Goal: Task Accomplishment & Management: Use online tool/utility

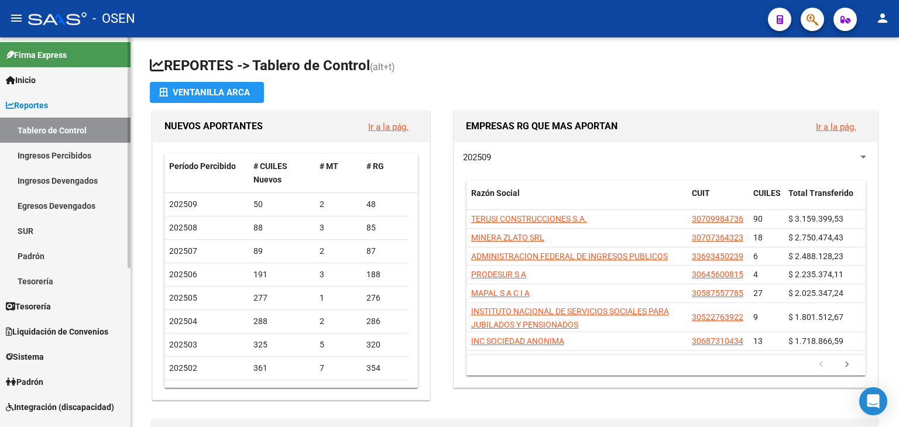
click at [47, 309] on span "Tesorería" at bounding box center [28, 306] width 45 height 13
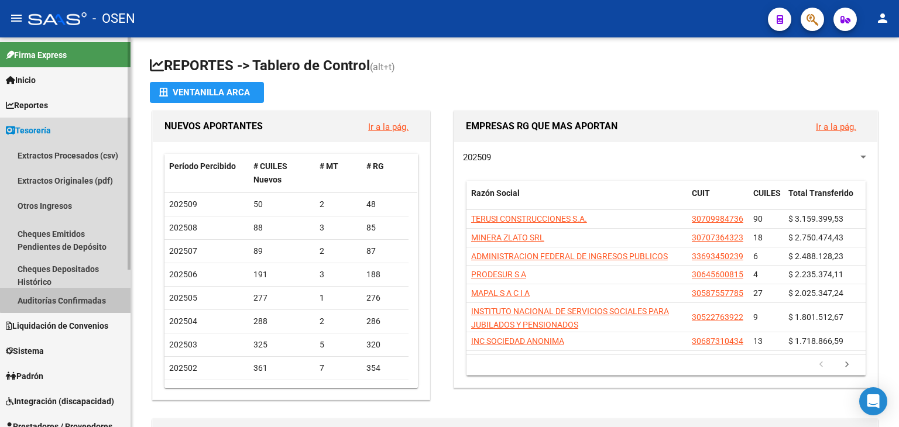
click at [66, 297] on link "Auditorías Confirmadas" at bounding box center [65, 300] width 131 height 25
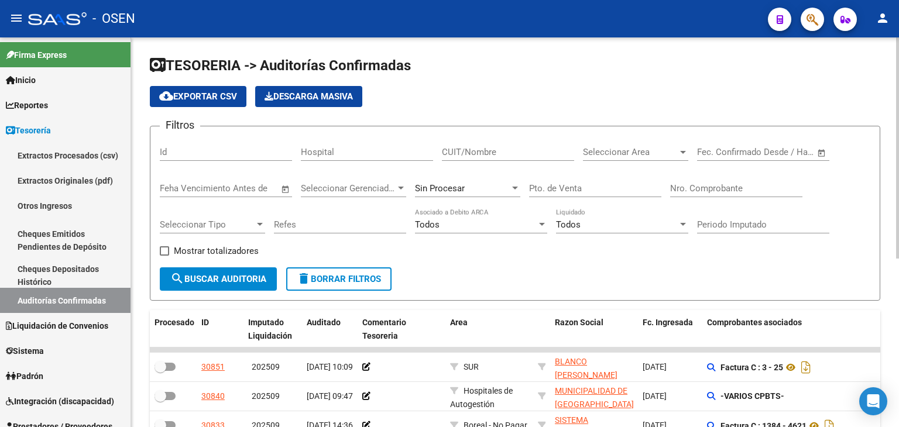
click at [683, 205] on div "Nro. Comprobante" at bounding box center [736, 190] width 132 height 36
click at [694, 190] on input "Nro. Comprobante" at bounding box center [736, 188] width 132 height 11
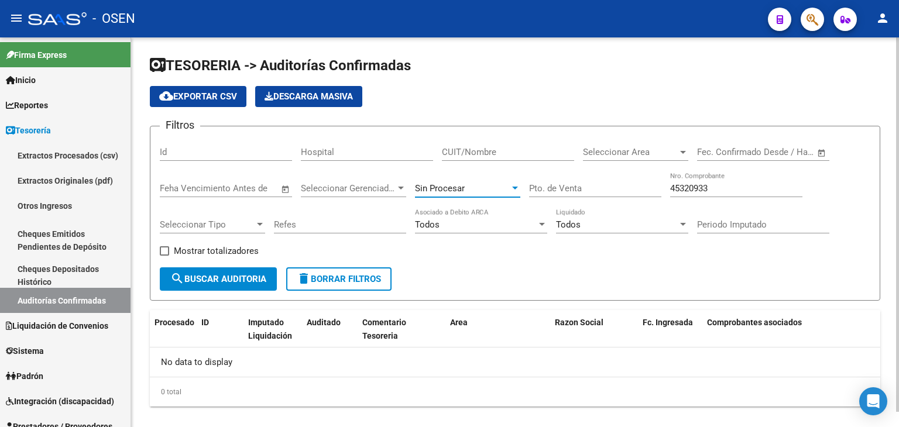
click at [489, 190] on div "Sin Procesar" at bounding box center [462, 188] width 95 height 11
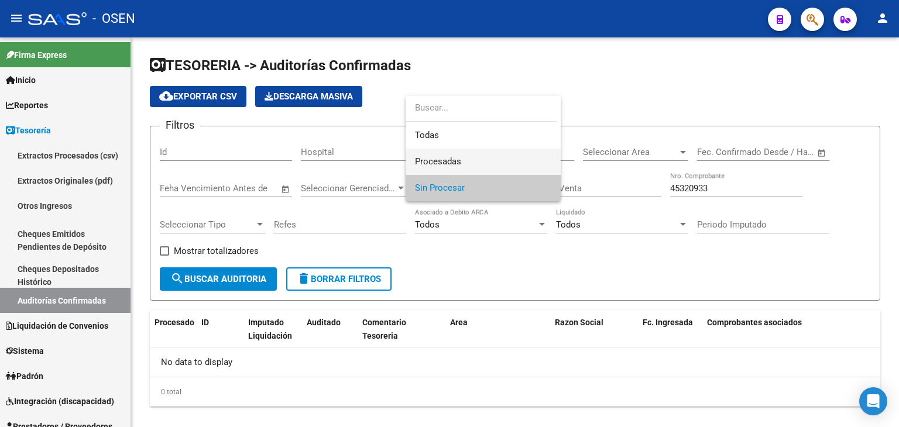
click at [458, 167] on span "Procesadas" at bounding box center [483, 162] width 136 height 26
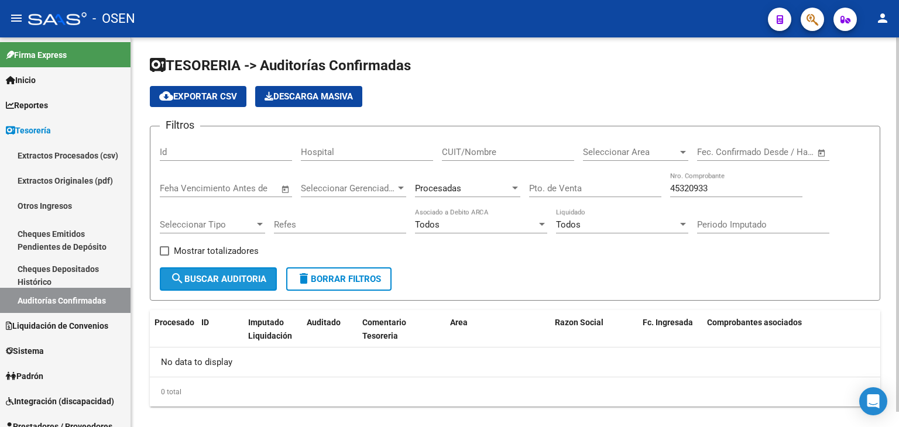
click at [193, 279] on span "search Buscar Auditoria" at bounding box center [218, 279] width 96 height 11
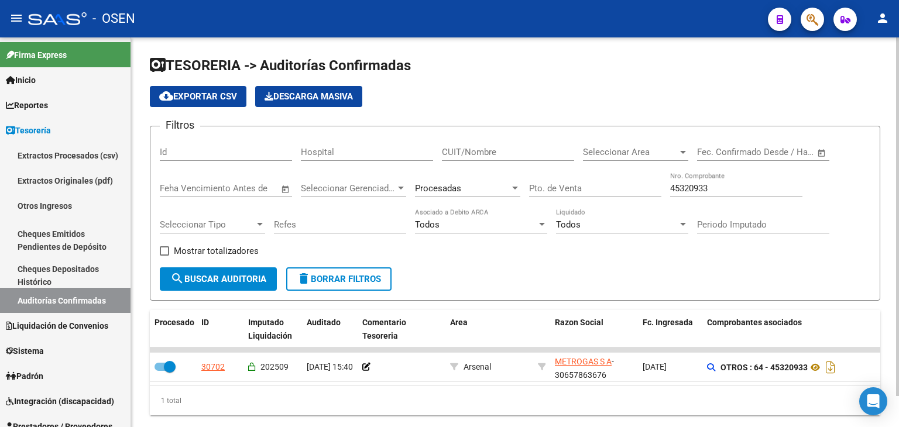
click at [500, 199] on div "Procesadas" at bounding box center [467, 190] width 105 height 36
click at [490, 193] on div "Procesadas" at bounding box center [467, 184] width 105 height 25
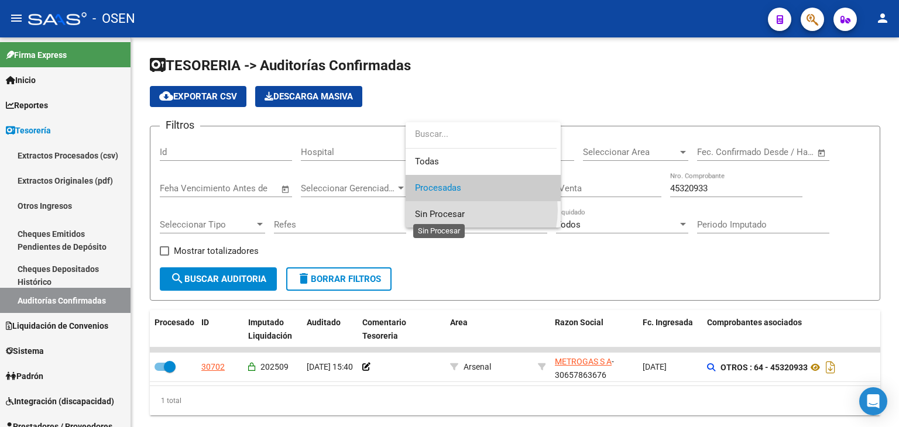
click at [461, 210] on span "Sin Procesar" at bounding box center [440, 214] width 50 height 11
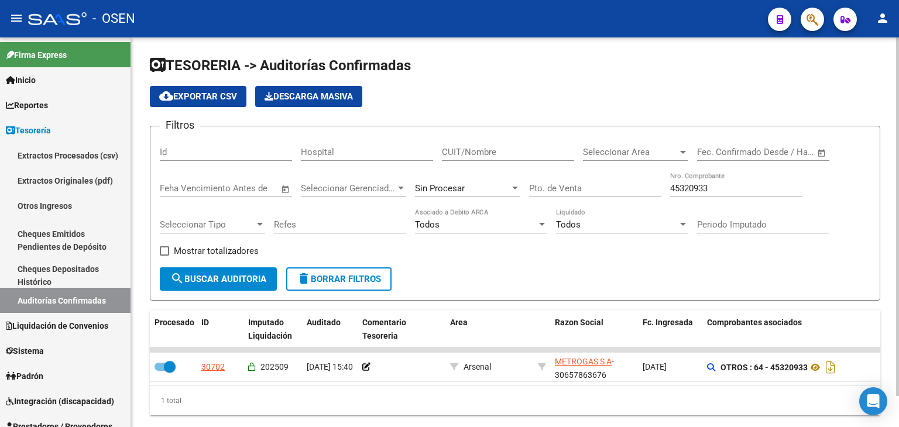
click at [705, 197] on div "45320933 Nro. Comprobante" at bounding box center [736, 190] width 132 height 36
click at [698, 193] on div "45320933 Nro. Comprobante" at bounding box center [736, 184] width 132 height 25
click at [688, 184] on input "45320933" at bounding box center [736, 188] width 132 height 11
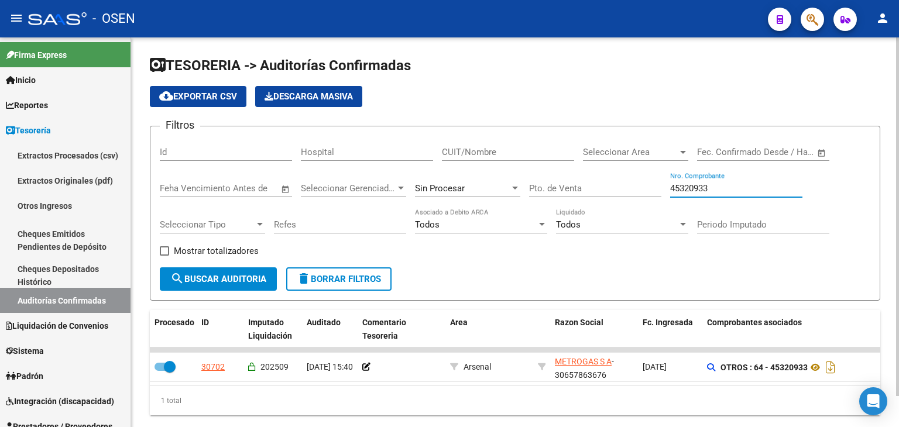
click at [688, 184] on input "45320933" at bounding box center [736, 188] width 132 height 11
type input "324788"
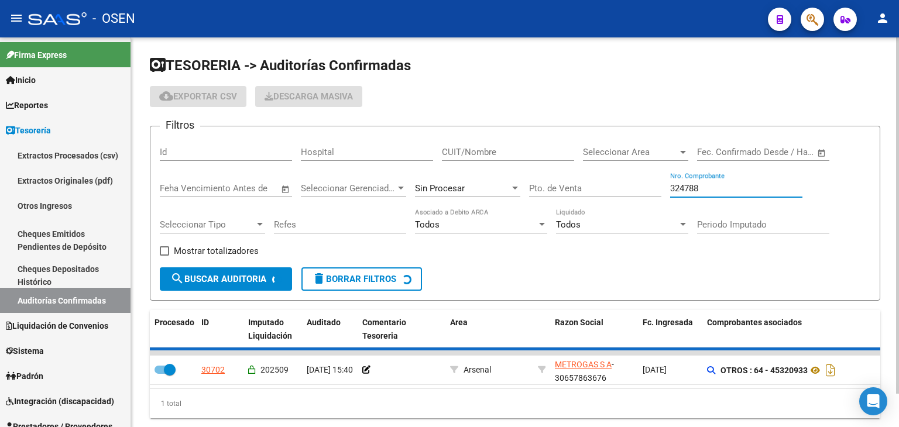
checkbox input "false"
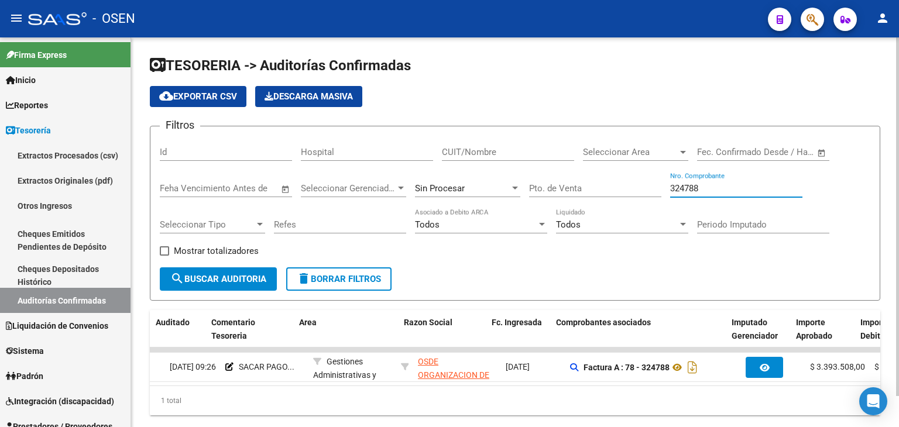
scroll to position [0, 151]
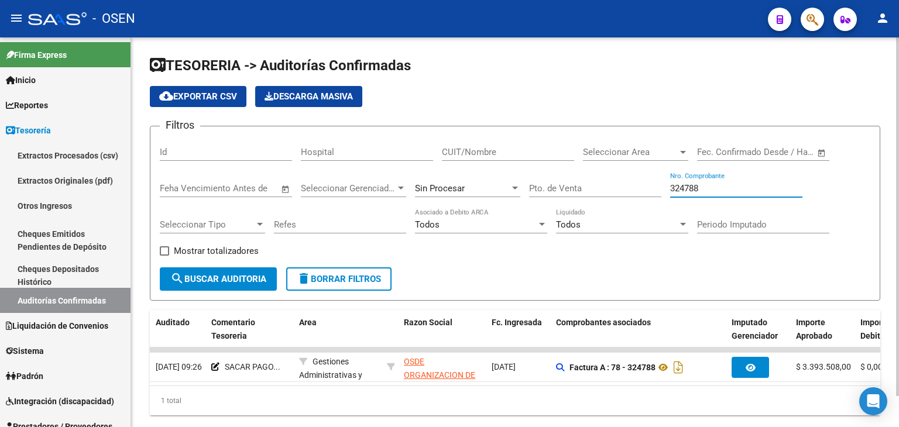
type input "324788"
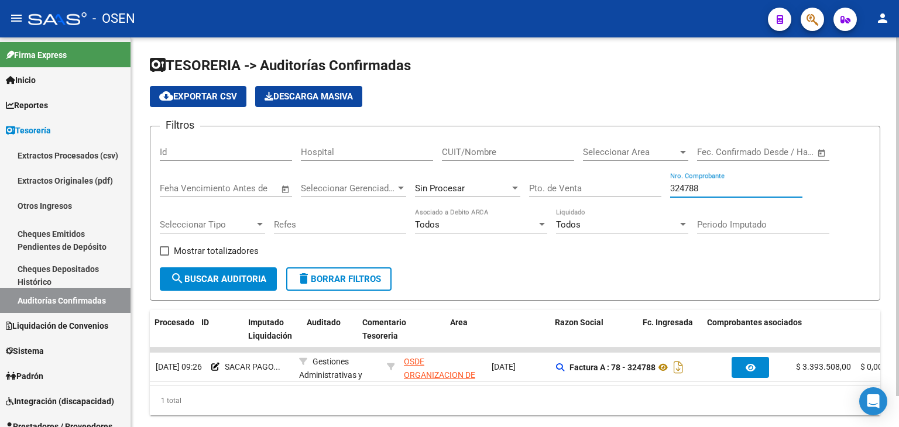
scroll to position [0, 0]
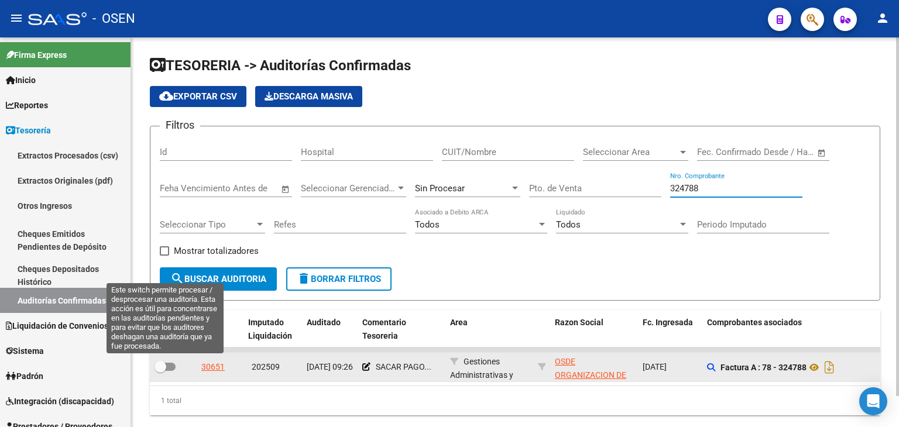
click at [167, 371] on label at bounding box center [165, 367] width 21 height 14
click at [160, 371] on input "checkbox" at bounding box center [160, 371] width 1 height 1
checkbox input "true"
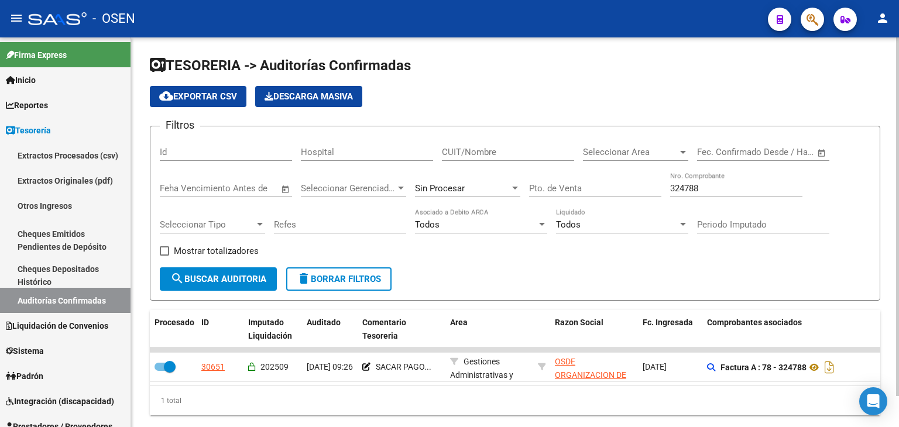
click at [688, 186] on input "324788" at bounding box center [736, 188] width 132 height 11
type input "68"
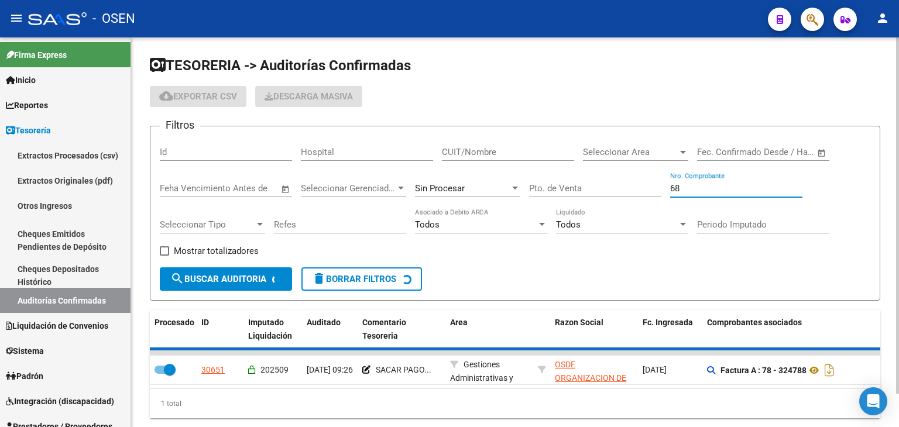
checkbox input "false"
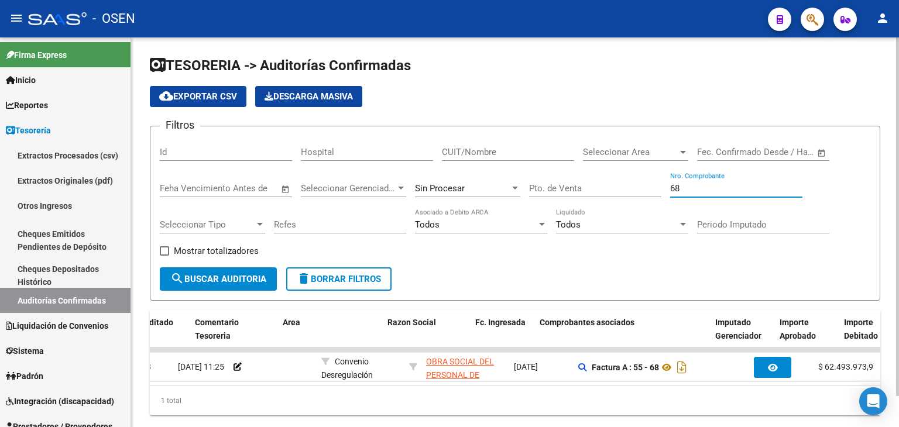
scroll to position [0, 179]
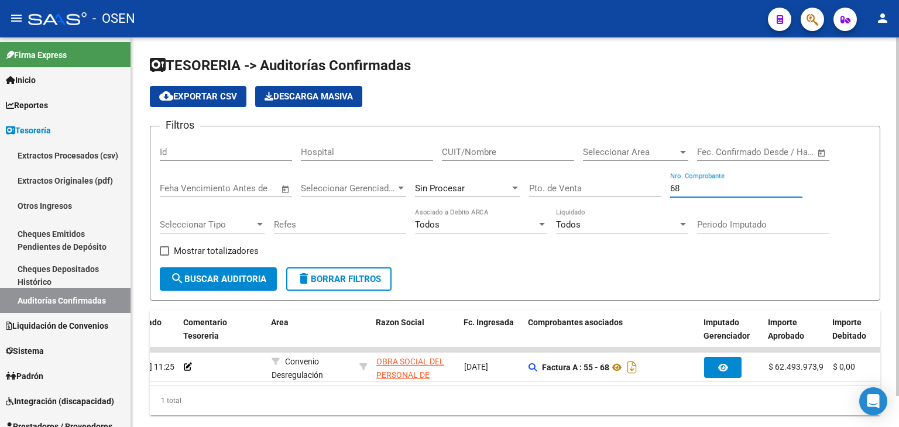
type input "68"
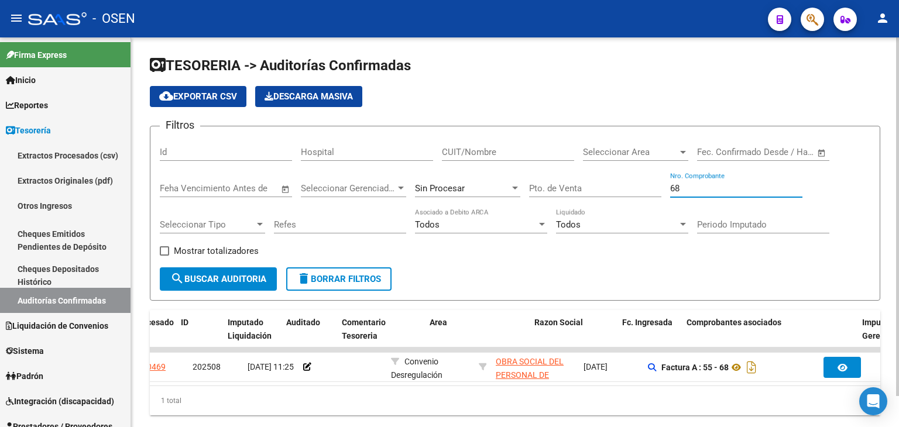
scroll to position [0, 20]
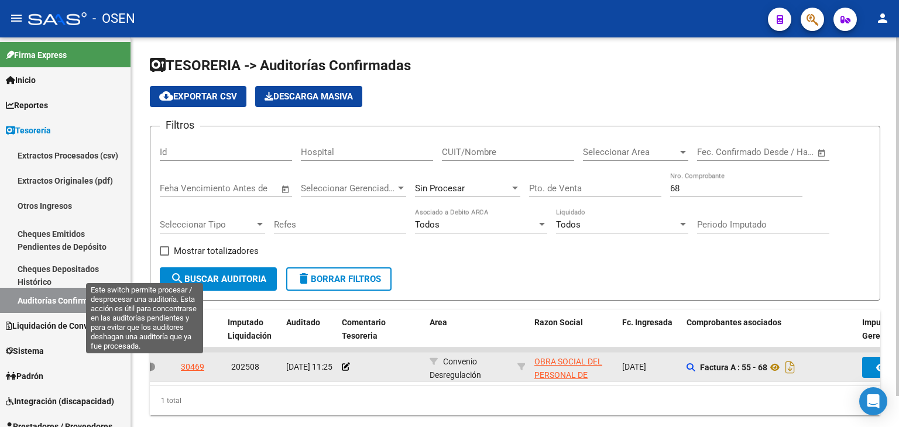
click at [153, 365] on span at bounding box center [144, 367] width 21 height 8
click at [140, 371] on input "checkbox" at bounding box center [139, 371] width 1 height 1
checkbox input "true"
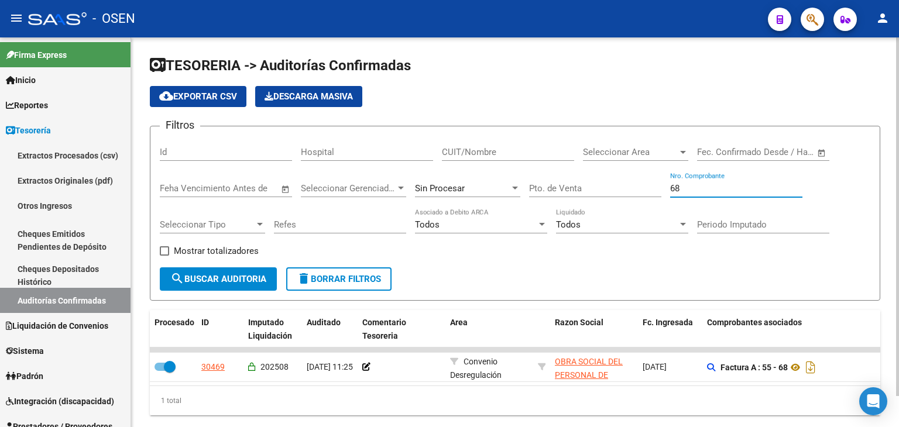
click at [690, 186] on input "68" at bounding box center [736, 188] width 132 height 11
type input "1933"
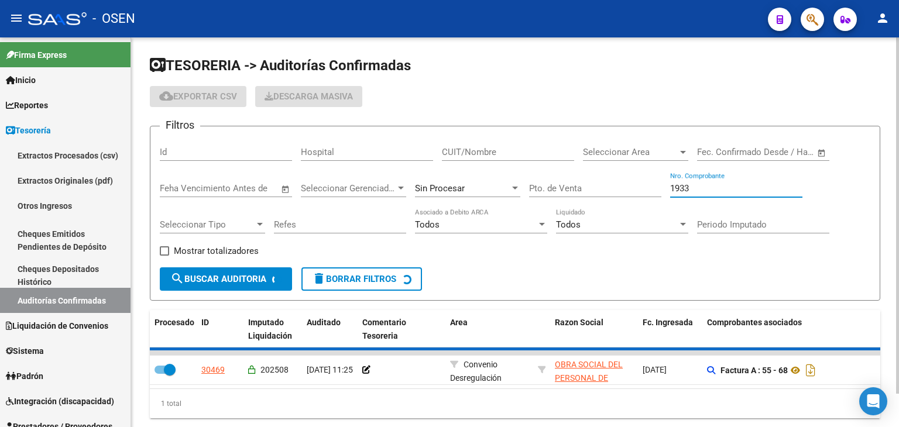
checkbox input "false"
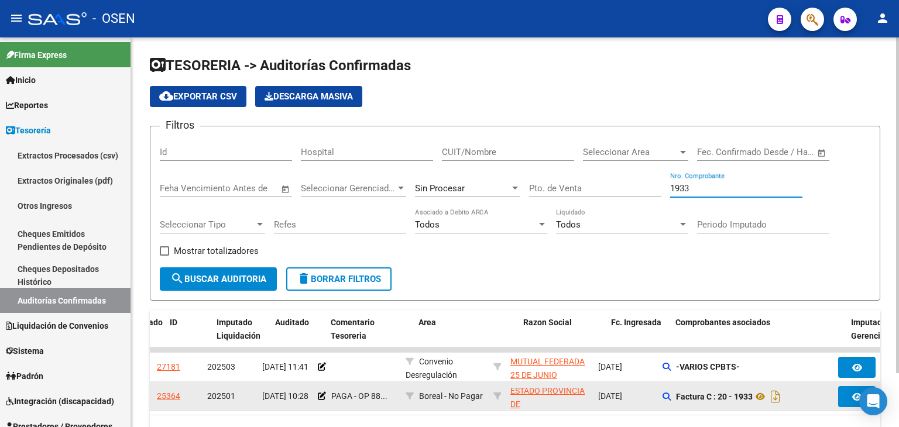
scroll to position [0, 31]
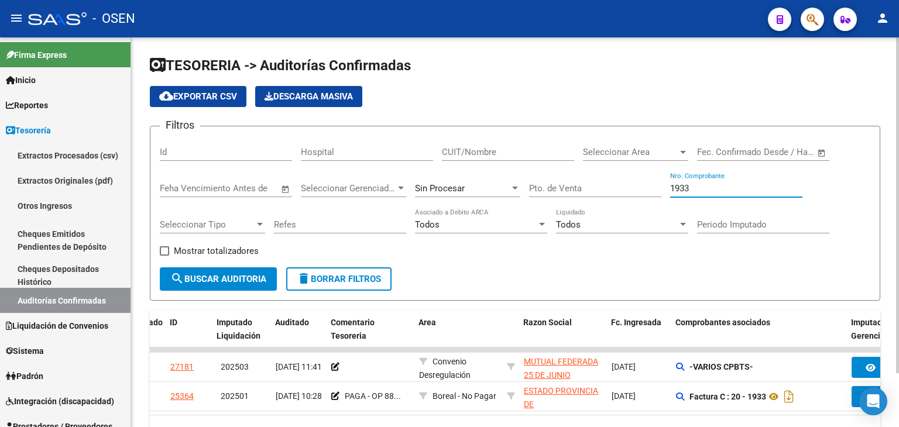
click at [752, 196] on div "1933 Nro. Comprobante" at bounding box center [736, 184] width 132 height 25
click at [745, 193] on div "1933 Nro. Comprobante" at bounding box center [736, 184] width 132 height 25
click at [739, 189] on input "1933" at bounding box center [736, 188] width 132 height 11
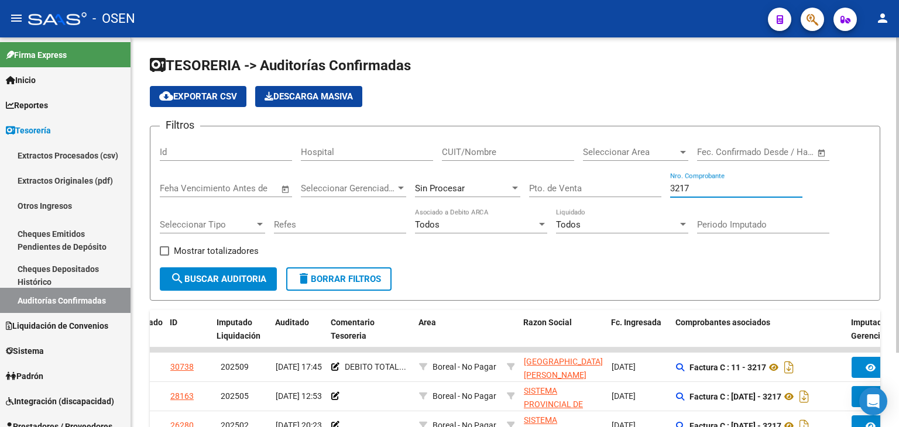
type input "3217"
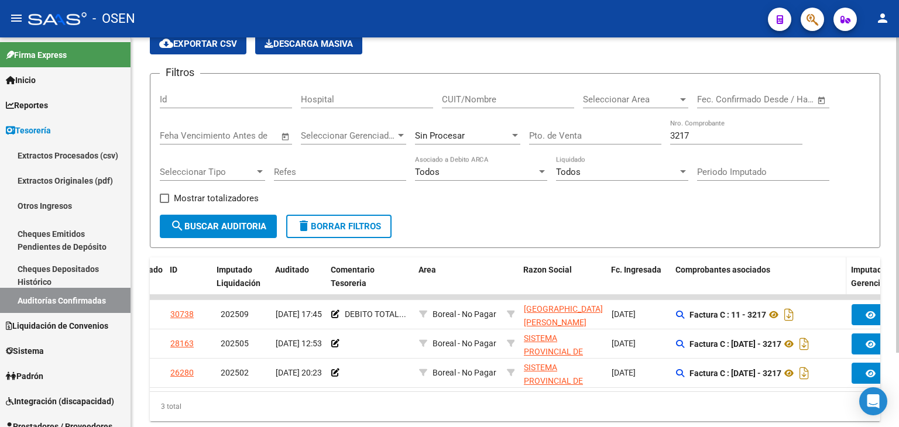
drag, startPoint x: 704, startPoint y: 279, endPoint x: 712, endPoint y: 297, distance: 19.6
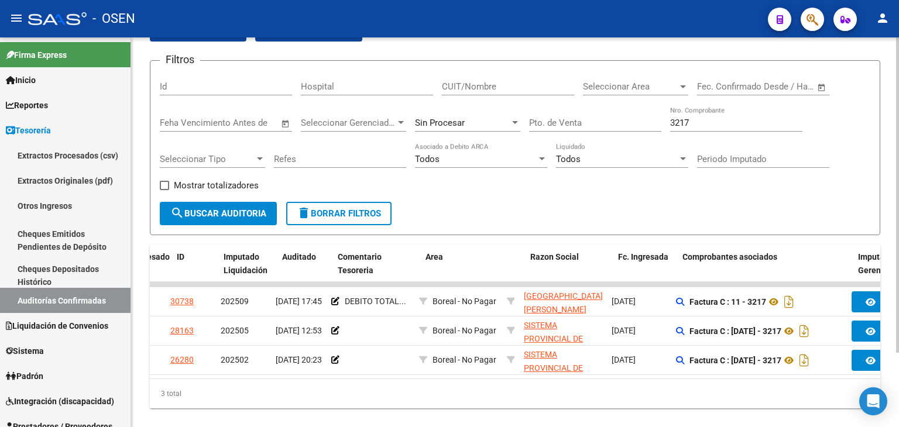
scroll to position [0, 0]
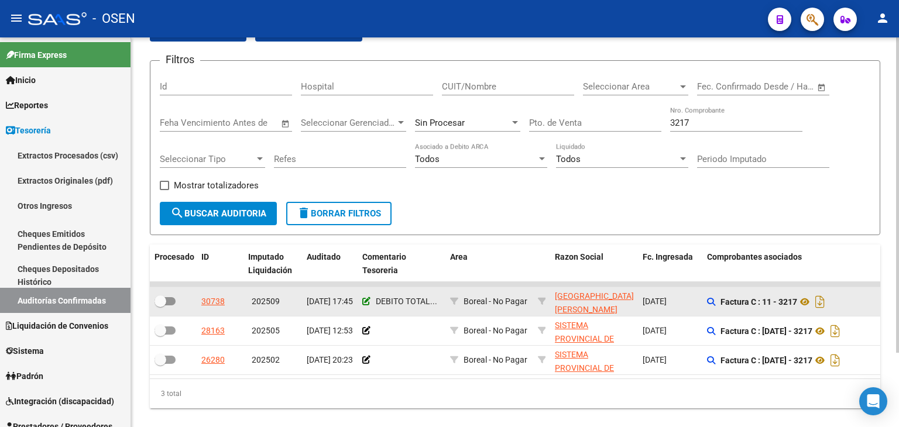
click at [366, 298] on icon at bounding box center [366, 301] width 8 height 8
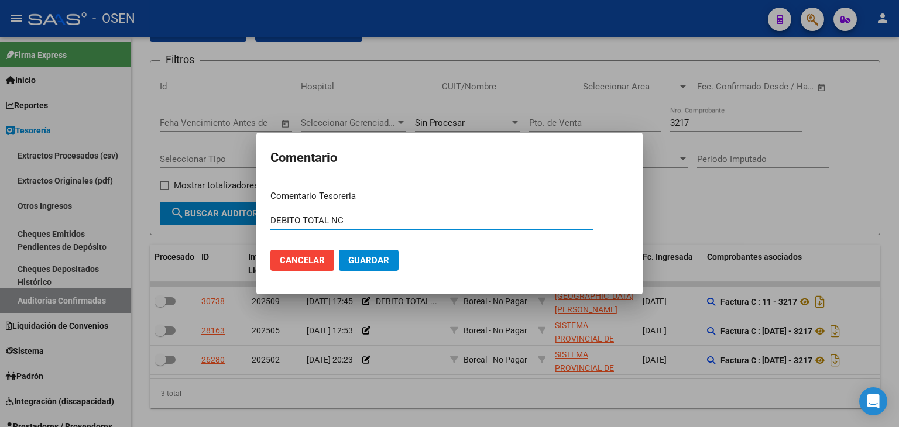
click at [414, 223] on input "DEBITO TOTAL NC" at bounding box center [431, 220] width 323 height 11
click at [412, 219] on input "DEBITO TOTAL NC" at bounding box center [431, 220] width 323 height 11
type input "DEBITO TOTAL NC 393 - OP 89025"
click at [339, 250] on button "Guardar" at bounding box center [369, 260] width 60 height 21
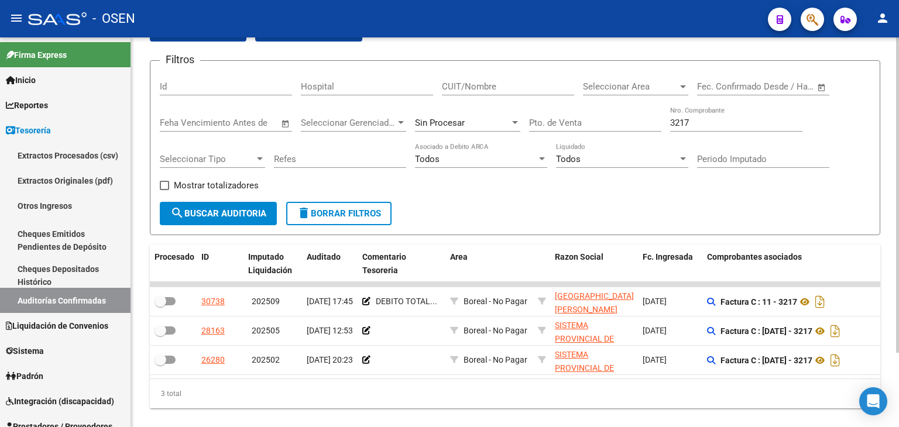
click at [701, 111] on div "3217 Nro. Comprobante" at bounding box center [736, 119] width 132 height 25
click at [700, 125] on input "3217" at bounding box center [736, 123] width 132 height 11
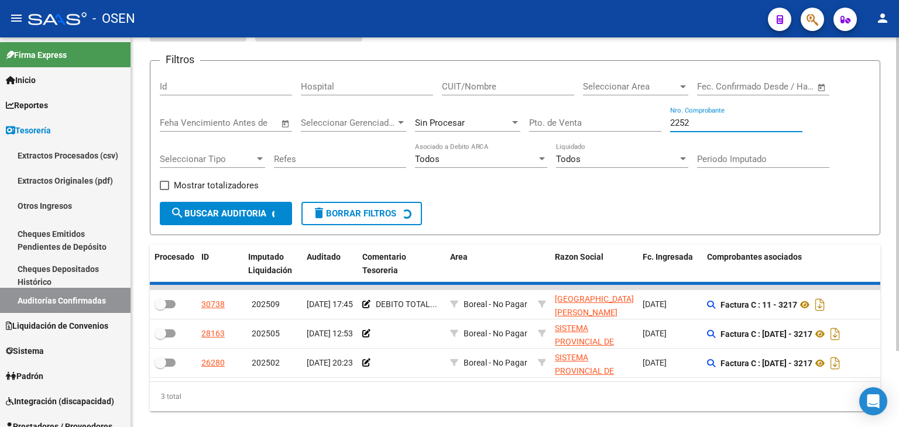
scroll to position [33, 0]
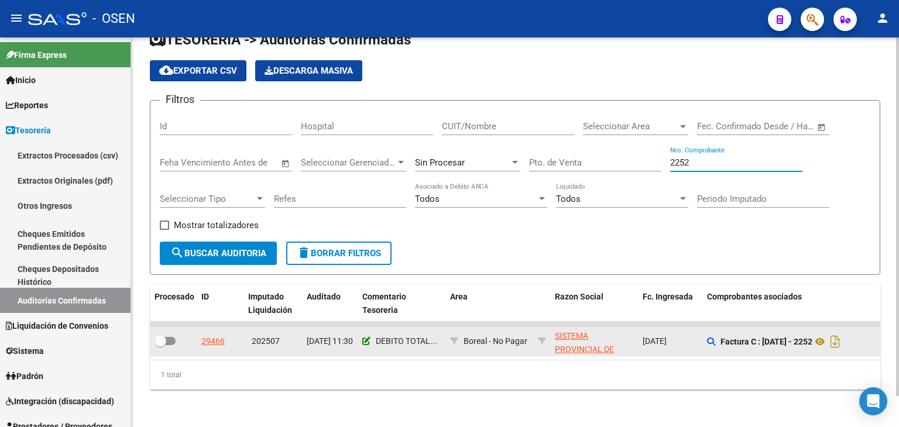
type input "2252"
click at [366, 337] on icon at bounding box center [366, 341] width 8 height 8
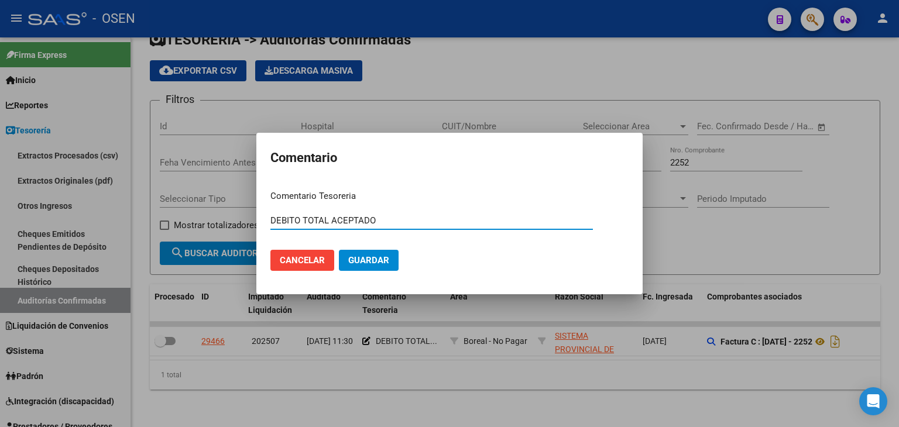
click at [433, 216] on input "DEBITO TOTAL ACEPTADO" at bounding box center [431, 220] width 323 height 11
type input "DEBITO TOTAL ACEPTADO OP - 89026"
click at [339, 250] on button "Guardar" at bounding box center [369, 260] width 60 height 21
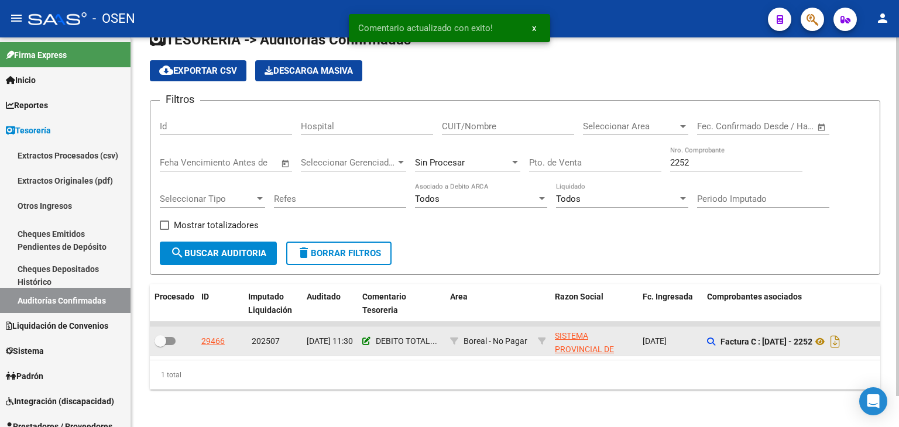
click at [365, 337] on icon at bounding box center [366, 341] width 8 height 8
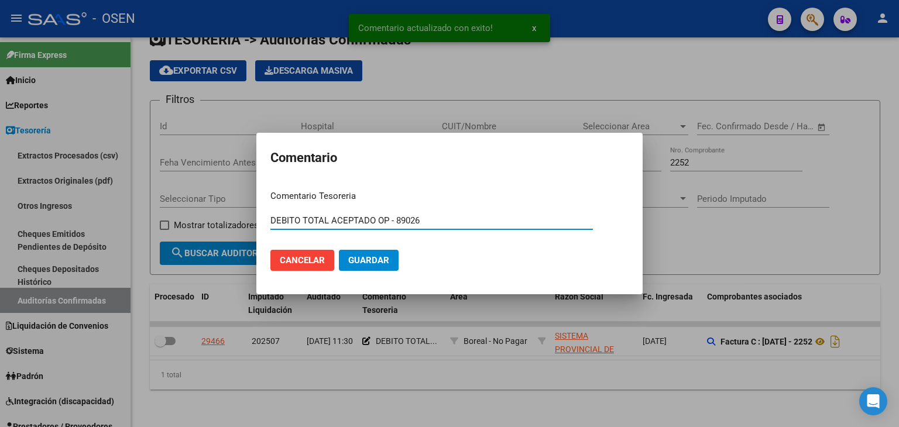
drag, startPoint x: 393, startPoint y: 221, endPoint x: 376, endPoint y: 222, distance: 17.0
click at [376, 222] on input "DEBITO TOTAL ACEPTADO OP - 89026" at bounding box center [431, 220] width 323 height 11
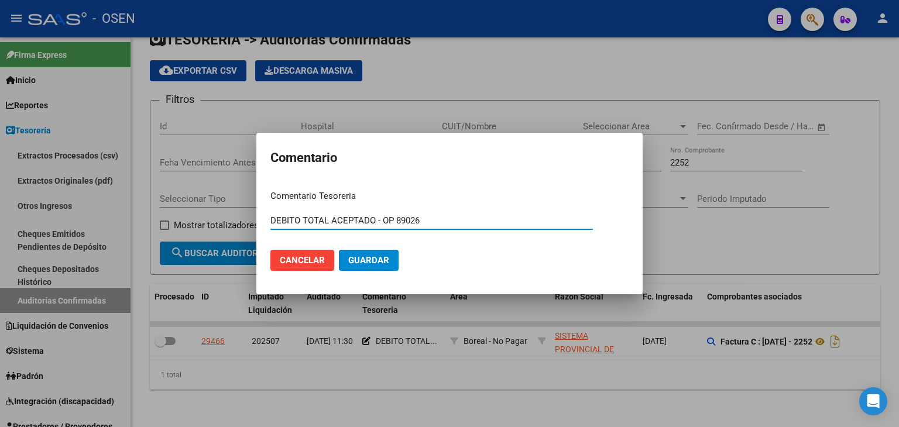
type input "DEBITO TOTAL ACEPTADO - OP 89026"
click at [379, 253] on button "Guardar" at bounding box center [369, 260] width 60 height 21
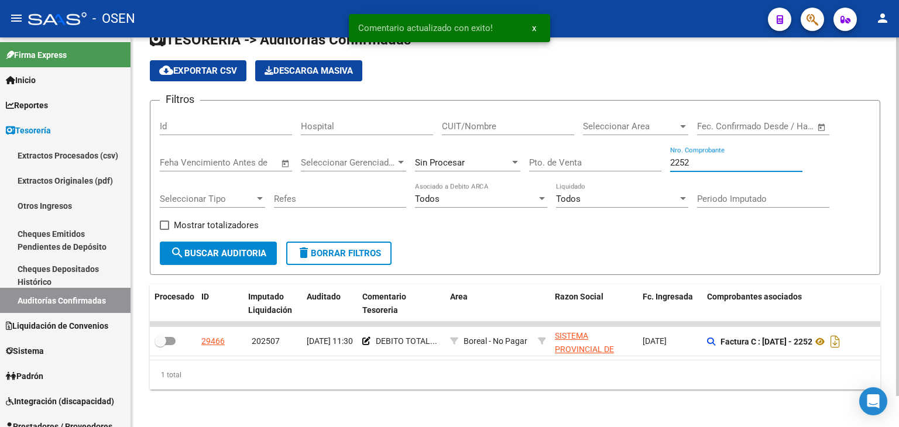
click at [699, 157] on input "2252" at bounding box center [736, 162] width 132 height 11
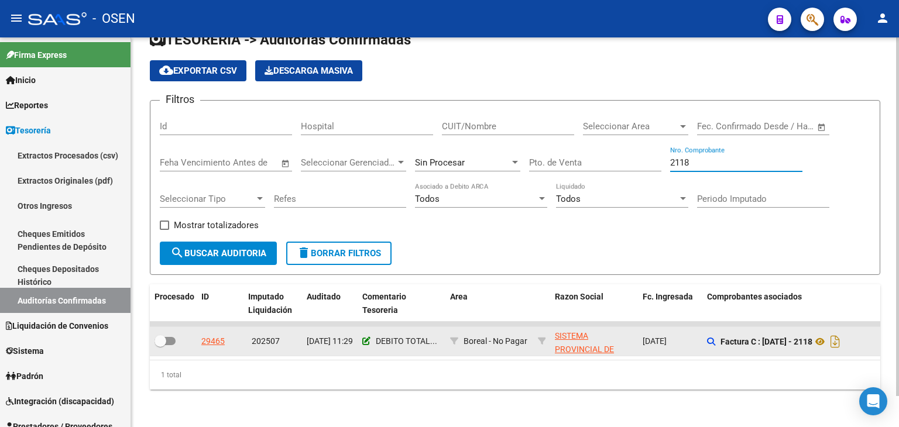
type input "2118"
click at [367, 337] on icon at bounding box center [366, 341] width 8 height 8
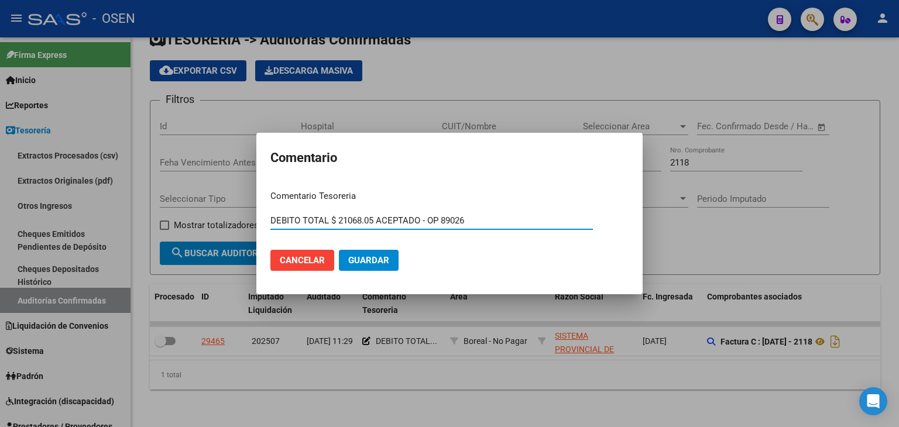
type input "DEBITO TOTAL $ 21068.05 ACEPTADO - OP 89026"
click at [339, 250] on button "Guardar" at bounding box center [369, 260] width 60 height 21
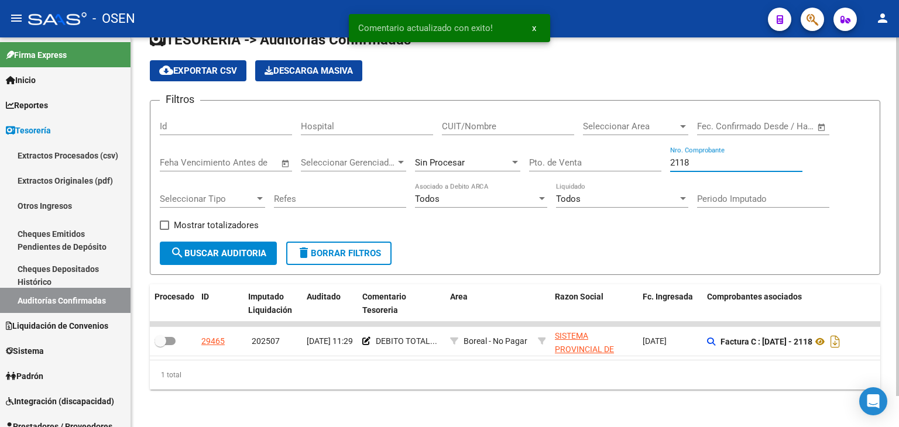
drag, startPoint x: 714, startPoint y: 153, endPoint x: 547, endPoint y: 170, distance: 167.8
click at [547, 170] on div "Filtros Id Hospital CUIT/Nombre Seleccionar Area Seleccionar Area Fecha inicio …" at bounding box center [515, 176] width 711 height 132
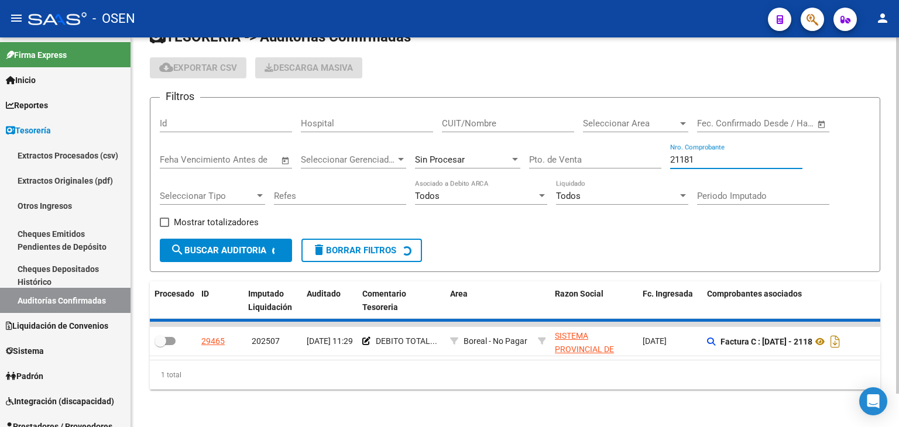
scroll to position [16, 0]
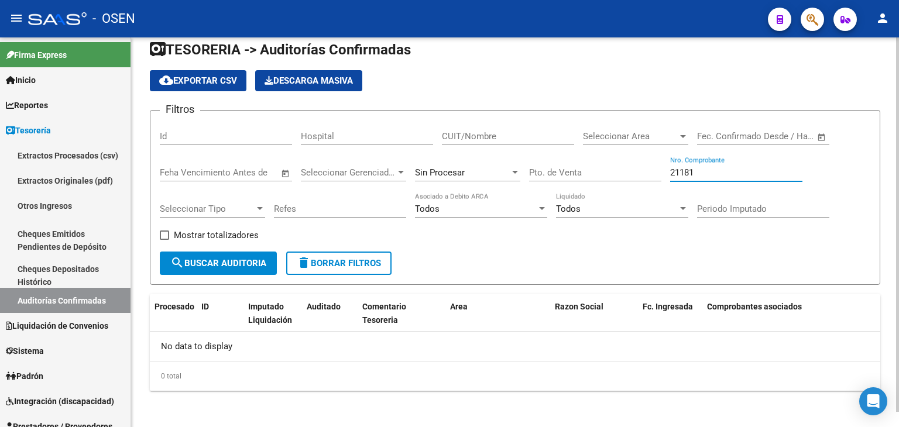
click at [684, 174] on input "21181" at bounding box center [736, 172] width 132 height 11
click at [701, 170] on input "21181" at bounding box center [736, 172] width 132 height 11
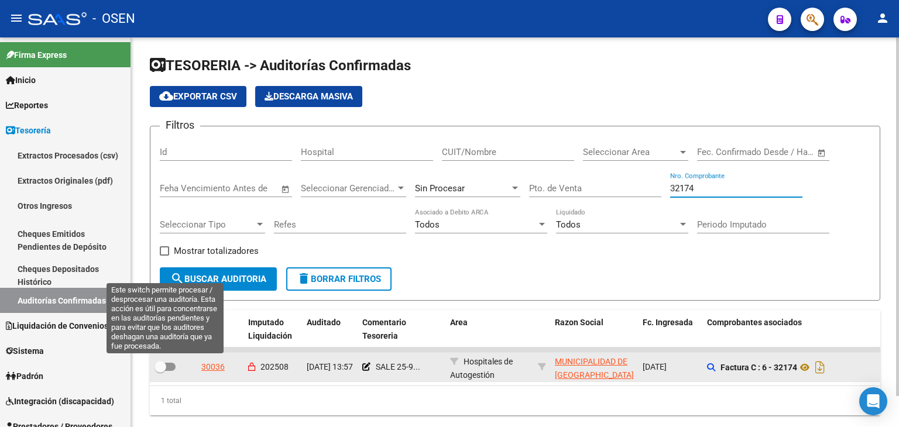
type input "32174"
click at [166, 371] on label at bounding box center [165, 367] width 21 height 14
click at [160, 371] on input "checkbox" at bounding box center [160, 371] width 1 height 1
checkbox input "true"
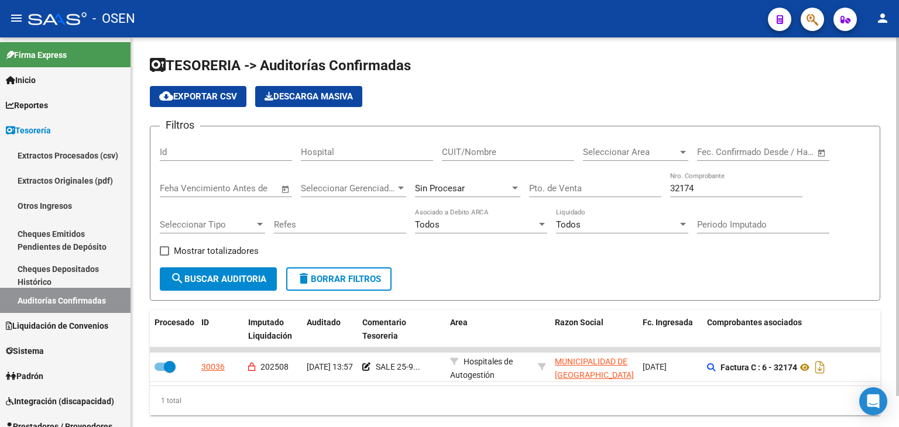
click at [702, 193] on div "32174 Nro. Comprobante" at bounding box center [736, 184] width 132 height 25
click at [701, 186] on input "32174" at bounding box center [736, 188] width 132 height 11
type input "68617"
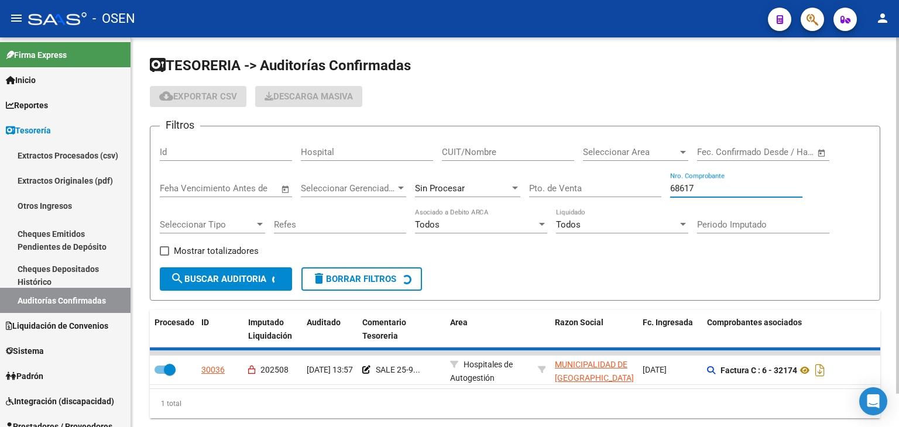
checkbox input "false"
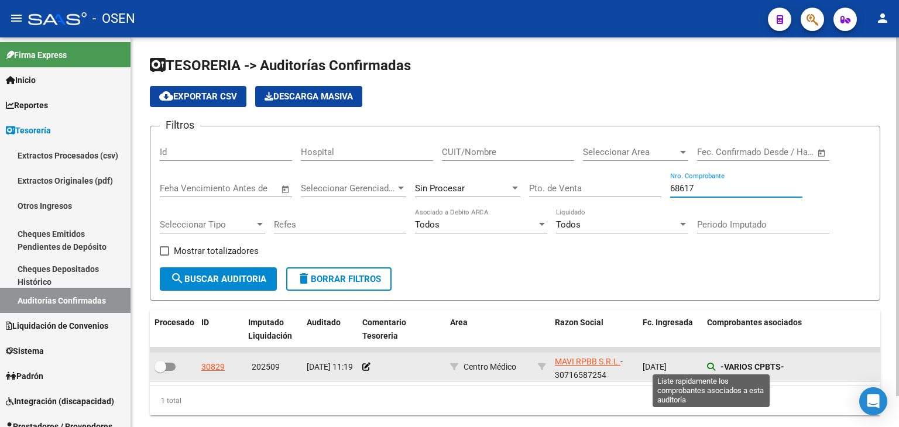
type input "68617"
click at [708, 368] on icon at bounding box center [711, 367] width 8 height 8
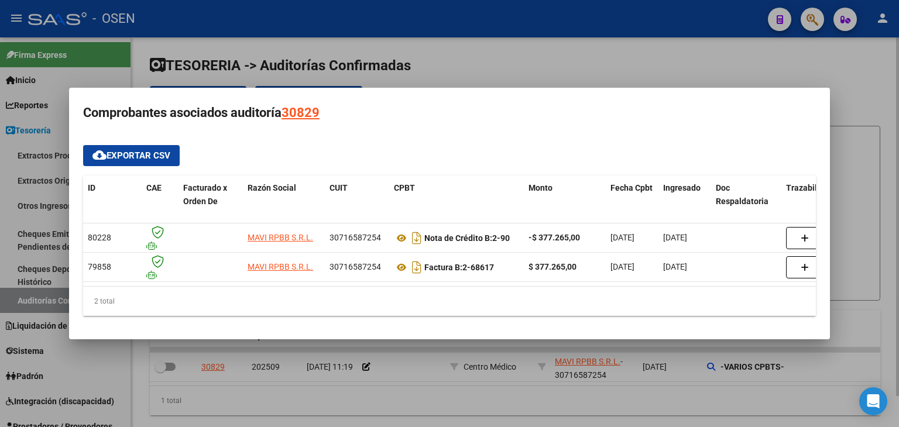
click at [340, 399] on div at bounding box center [449, 213] width 899 height 427
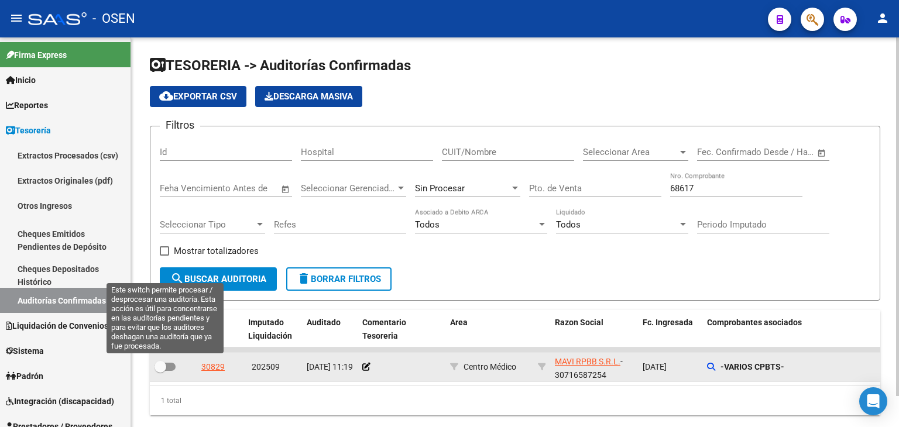
click at [162, 368] on span at bounding box center [161, 367] width 12 height 12
click at [160, 371] on input "checkbox" at bounding box center [160, 371] width 1 height 1
checkbox input "true"
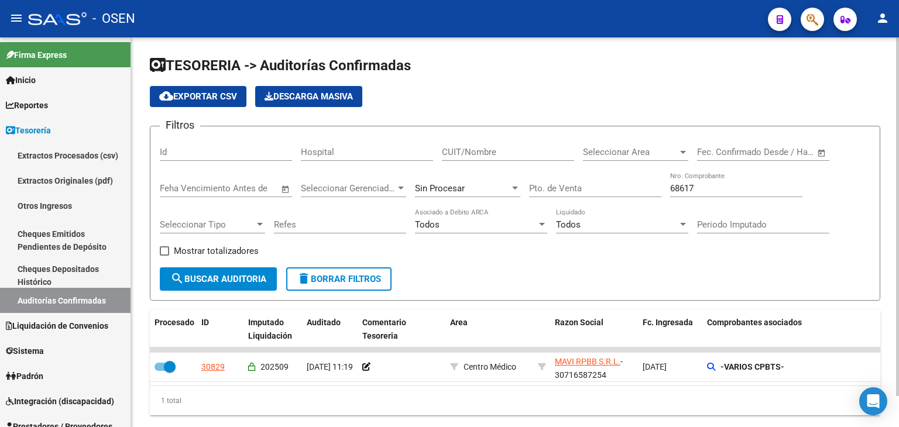
click at [681, 187] on input "68617" at bounding box center [736, 188] width 132 height 11
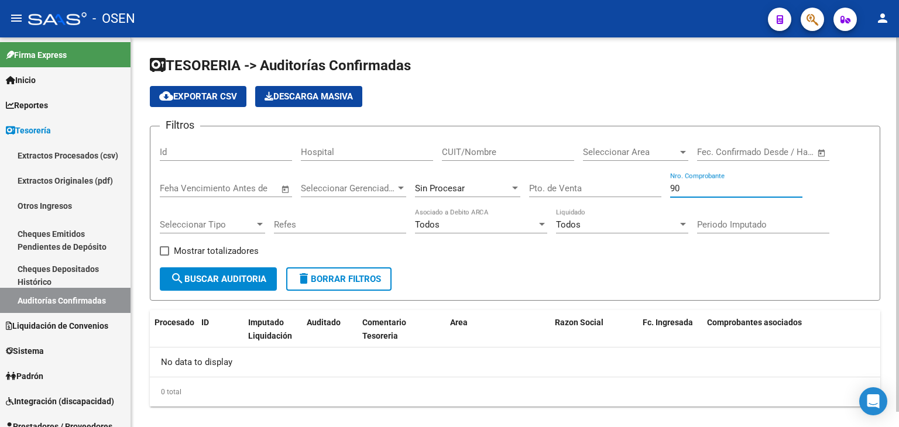
click at [690, 181] on div "90 Nro. Comprobante" at bounding box center [736, 184] width 132 height 25
click at [690, 184] on input "90" at bounding box center [736, 188] width 132 height 11
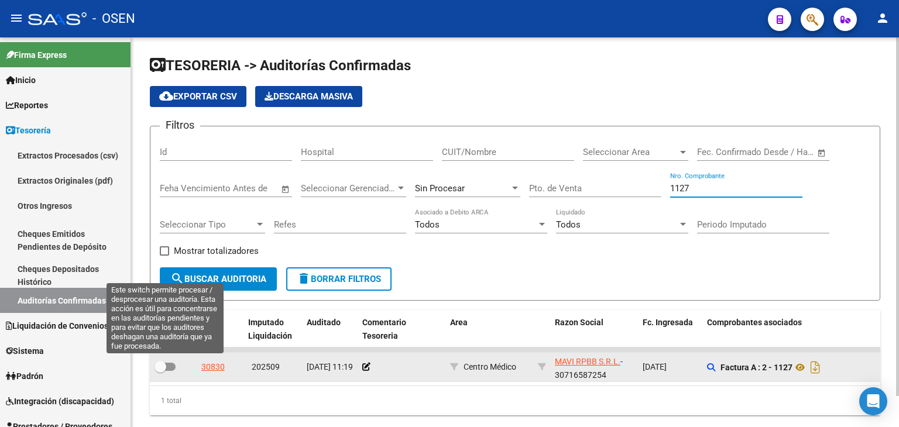
type input "1127"
click at [162, 364] on span at bounding box center [161, 367] width 12 height 12
click at [160, 371] on input "checkbox" at bounding box center [160, 371] width 1 height 1
checkbox input "true"
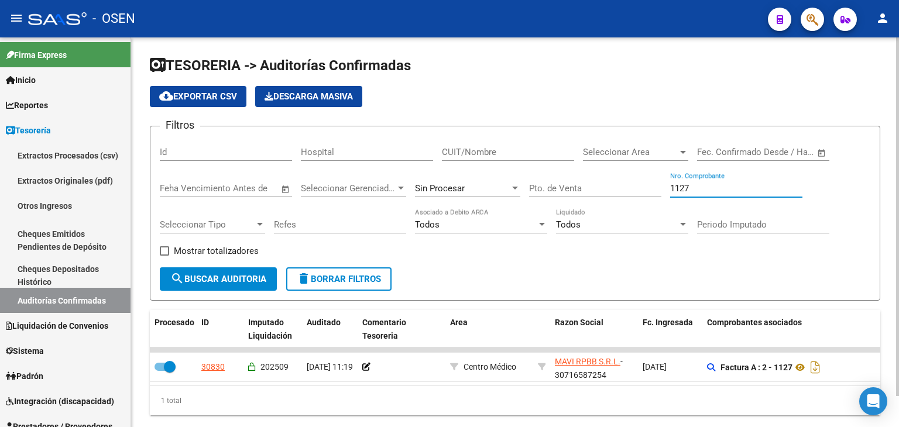
drag, startPoint x: 692, startPoint y: 186, endPoint x: 568, endPoint y: 193, distance: 123.7
click at [569, 193] on div "Filtros Id Hospital CUIT/Nombre Seleccionar Area Seleccionar Area Fecha inicio …" at bounding box center [515, 202] width 711 height 132
type input "1992"
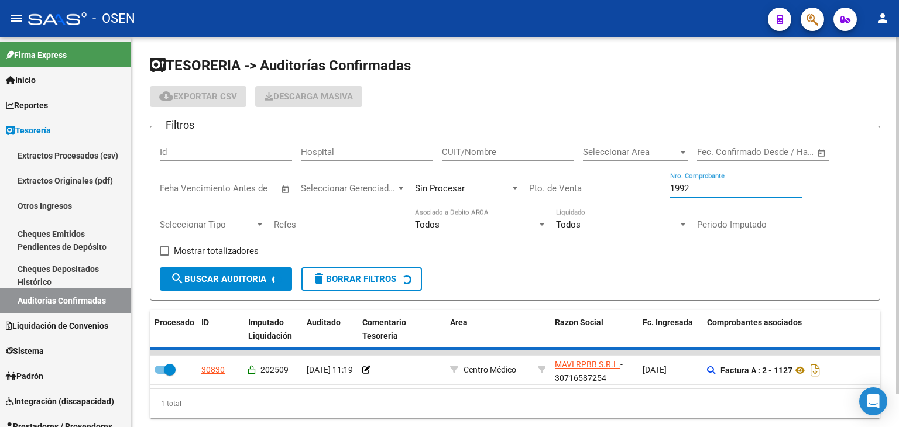
checkbox input "false"
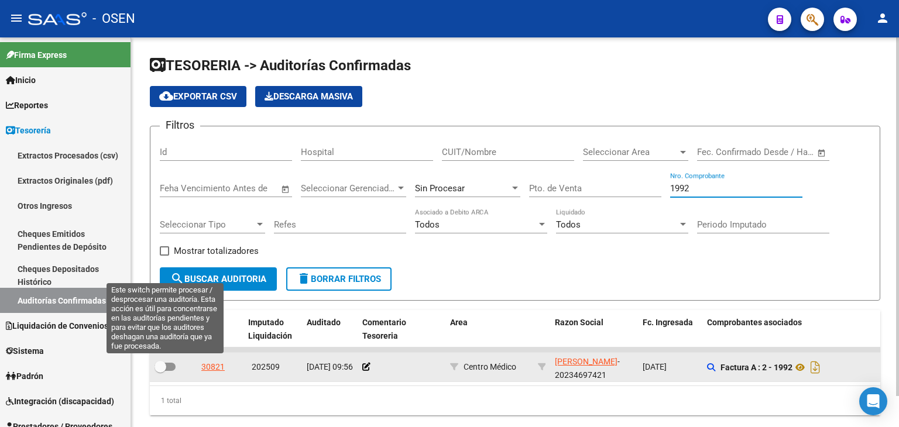
type input "1992"
click at [166, 369] on span at bounding box center [165, 367] width 21 height 8
click at [160, 371] on input "checkbox" at bounding box center [160, 371] width 1 height 1
checkbox input "true"
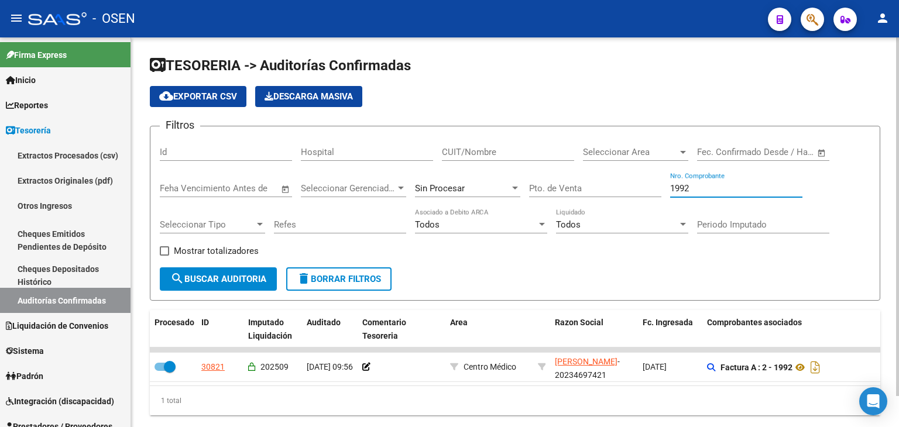
drag, startPoint x: 731, startPoint y: 186, endPoint x: 572, endPoint y: 193, distance: 159.4
click at [573, 193] on div "Filtros Id Hospital CUIT/Nombre Seleccionar Area Seleccionar Area Fecha inicio …" at bounding box center [515, 202] width 711 height 132
type input "10449"
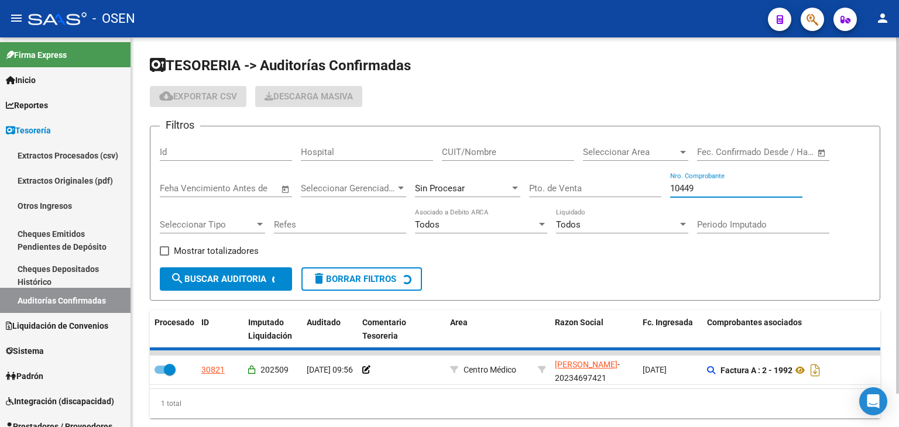
checkbox input "false"
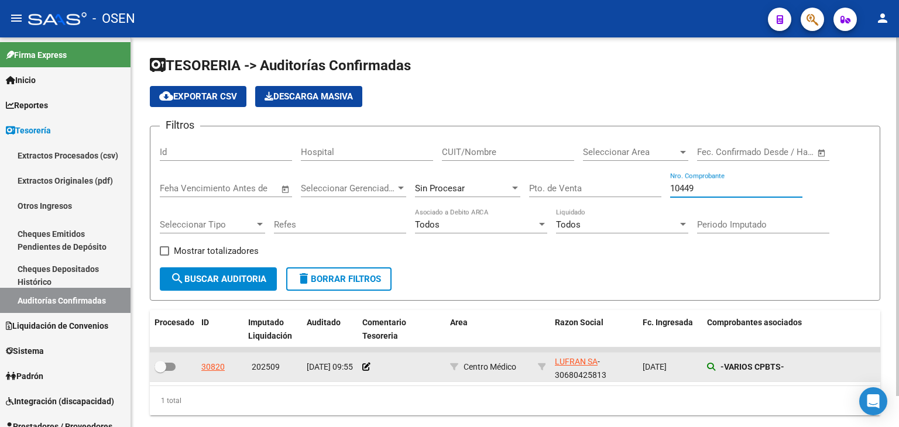
type input "10449"
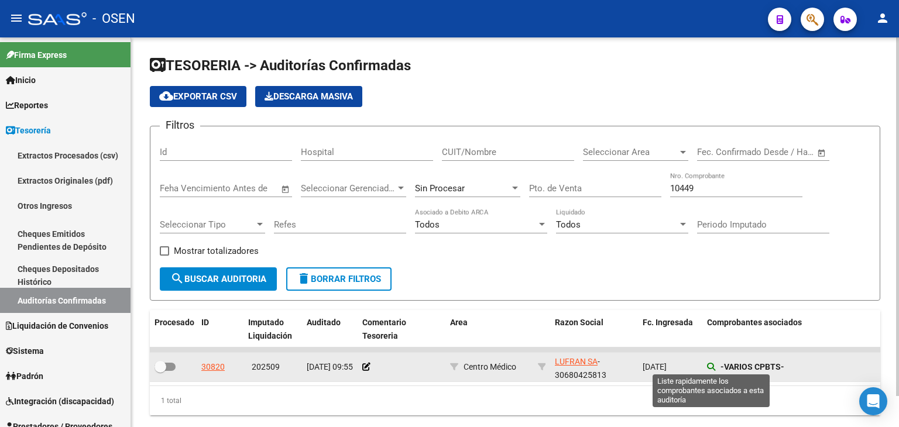
click at [711, 363] on icon at bounding box center [711, 367] width 8 height 8
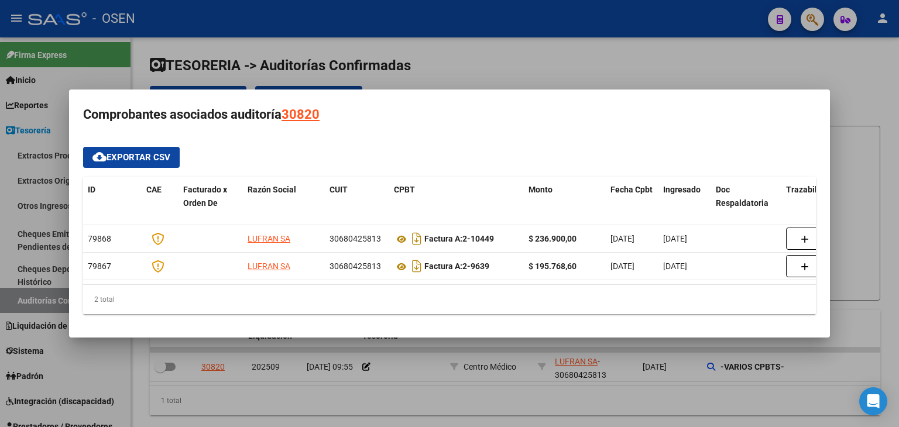
click at [689, 404] on div at bounding box center [449, 213] width 899 height 427
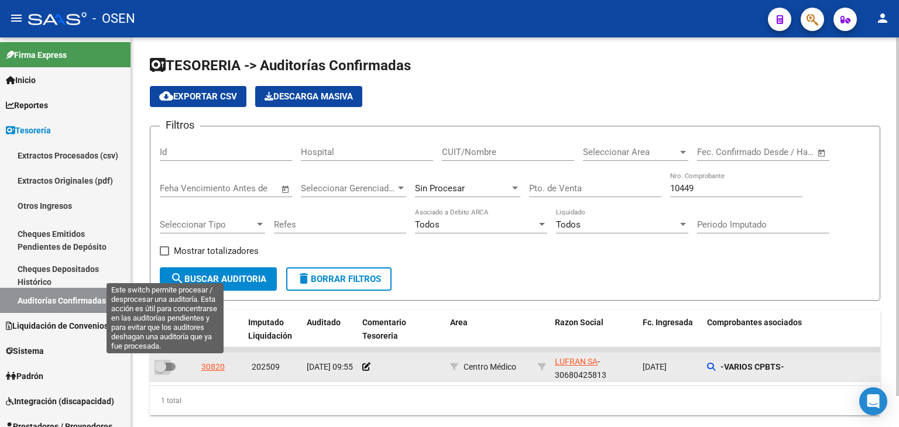
click at [164, 361] on span at bounding box center [161, 367] width 12 height 12
click at [160, 371] on input "checkbox" at bounding box center [160, 371] width 1 height 1
checkbox input "true"
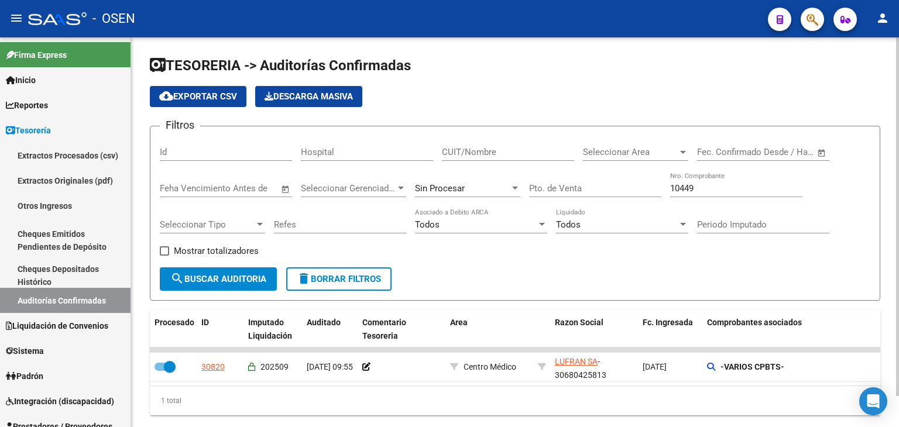
click at [712, 187] on input "10449" at bounding box center [736, 188] width 132 height 11
type input "7993"
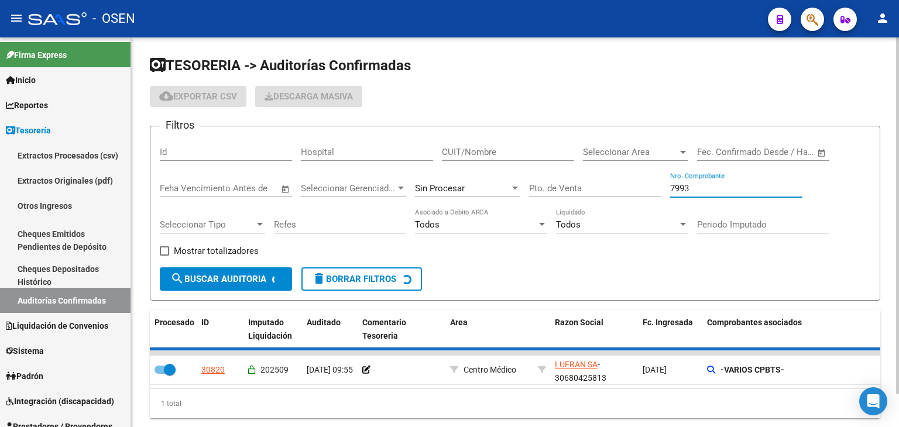
checkbox input "false"
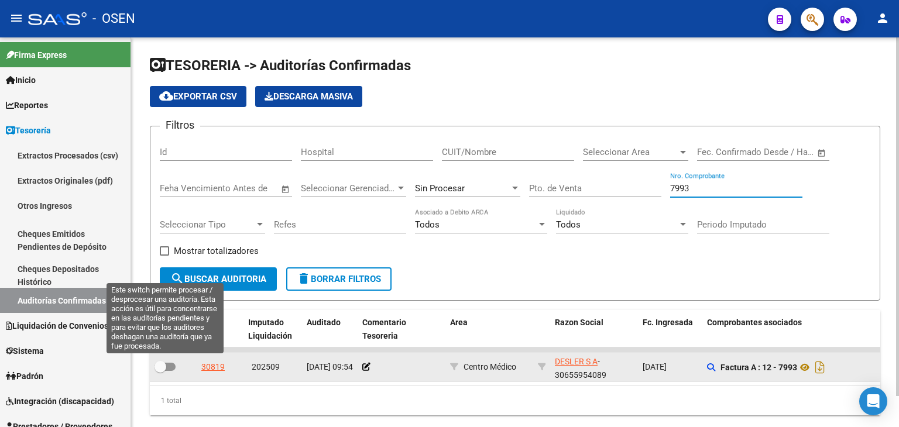
type input "7993"
click at [166, 368] on span at bounding box center [161, 367] width 12 height 12
click at [160, 371] on input "checkbox" at bounding box center [160, 371] width 1 height 1
checkbox input "true"
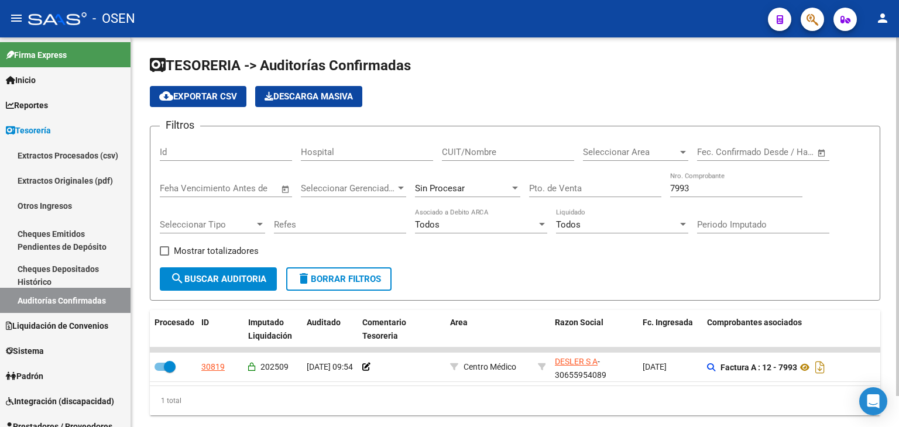
click at [691, 191] on input "7993" at bounding box center [736, 188] width 132 height 11
type input "140"
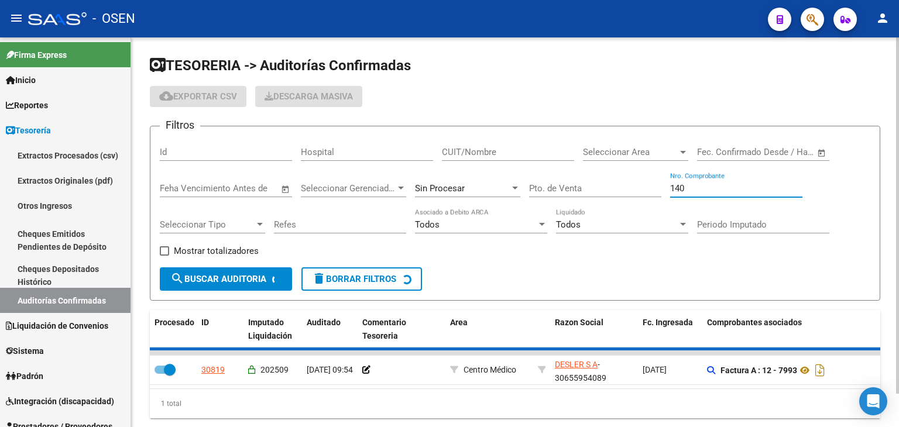
checkbox input "false"
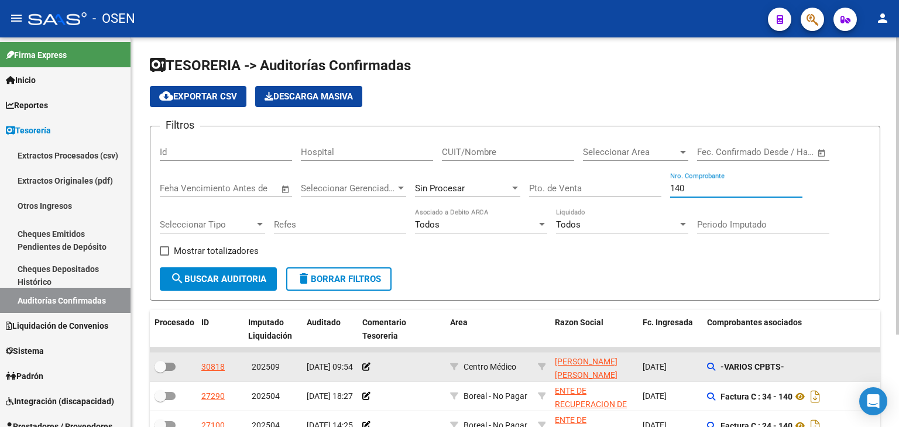
type input "140"
click at [717, 364] on div "-VARIOS CPBTS-" at bounding box center [790, 367] width 166 height 13
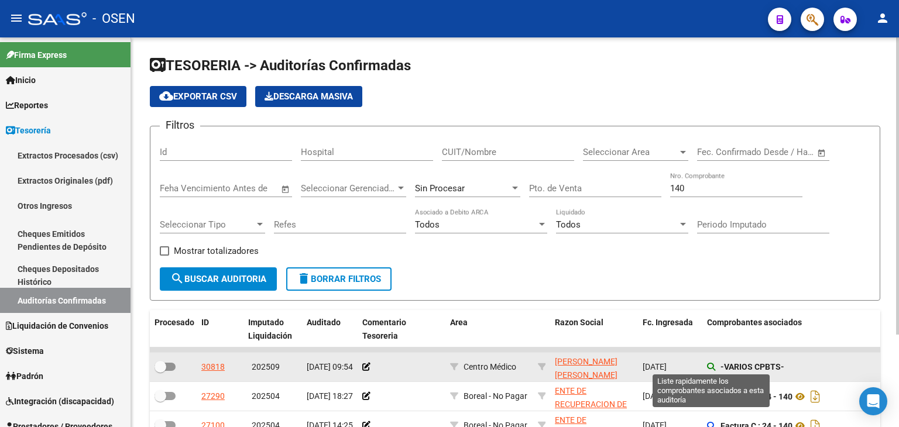
click at [712, 364] on icon at bounding box center [711, 367] width 8 height 8
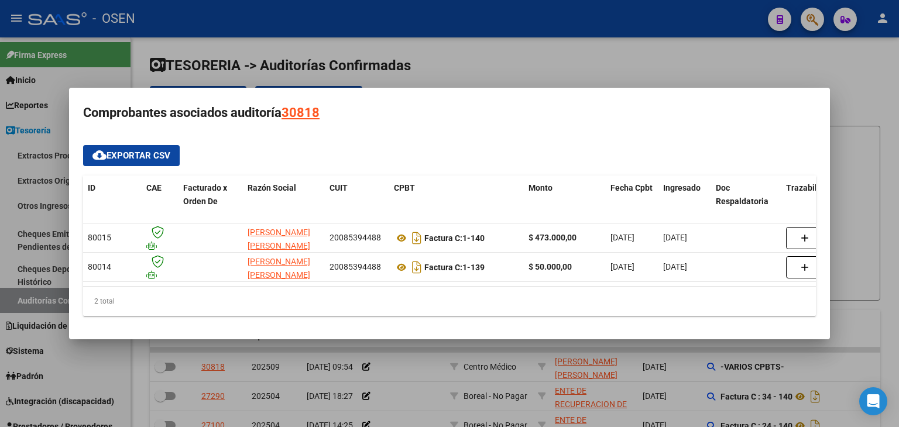
click at [659, 367] on div at bounding box center [449, 213] width 899 height 427
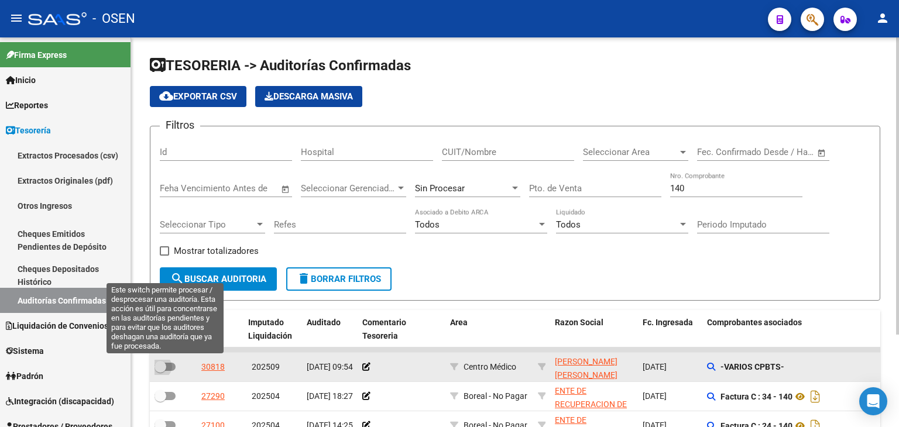
click at [171, 369] on span at bounding box center [165, 367] width 21 height 8
click at [160, 371] on input "checkbox" at bounding box center [160, 371] width 1 height 1
checkbox input "true"
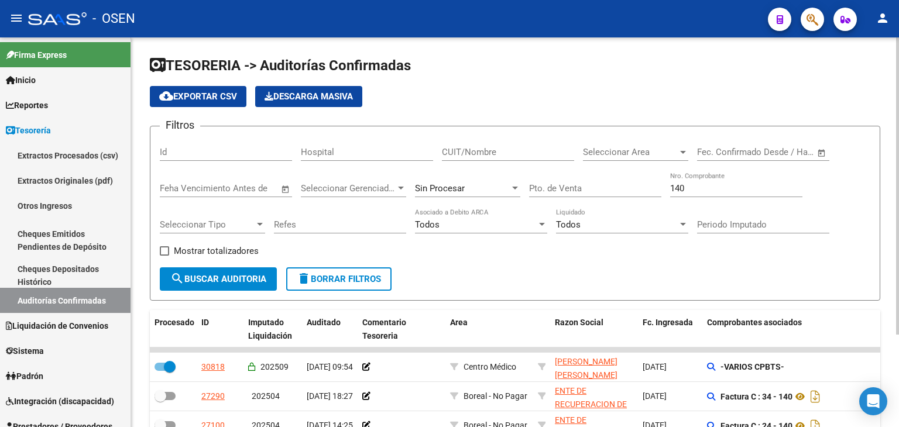
click at [688, 193] on div "140 Nro. Comprobante" at bounding box center [736, 184] width 132 height 25
click at [688, 192] on input "140" at bounding box center [736, 188] width 132 height 11
type input "248"
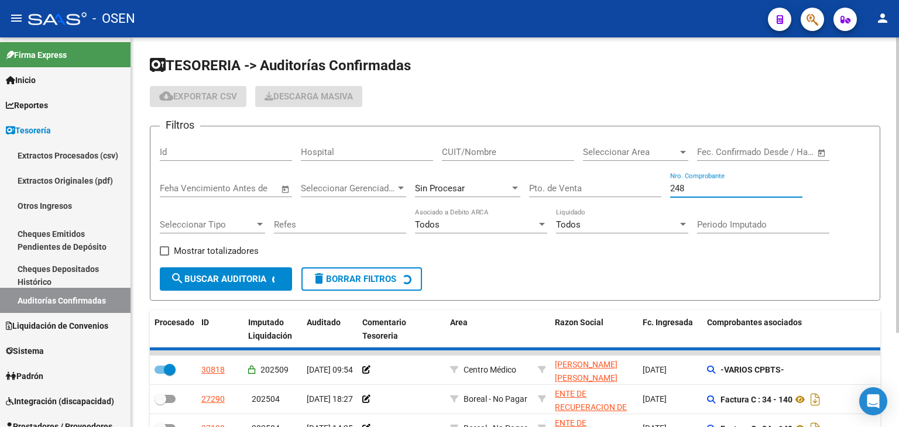
checkbox input "false"
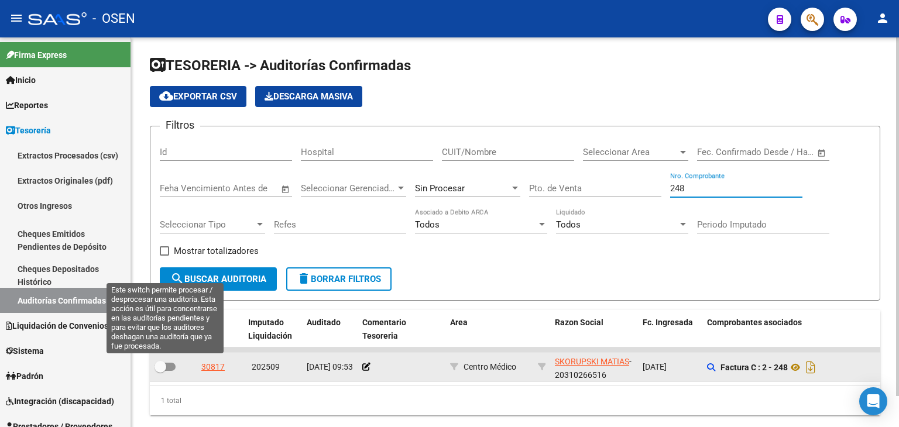
type input "248"
click at [171, 366] on span at bounding box center [165, 367] width 21 height 8
click at [160, 371] on input "checkbox" at bounding box center [160, 371] width 1 height 1
checkbox input "true"
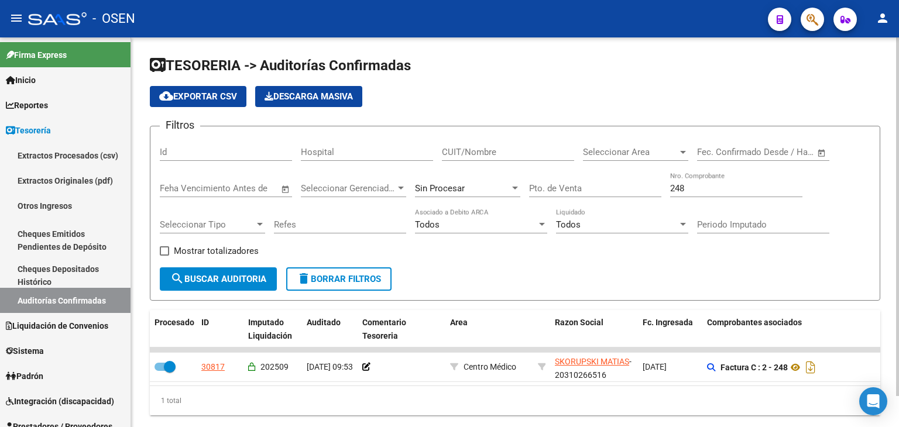
click at [689, 190] on input "248" at bounding box center [736, 188] width 132 height 11
type input "328"
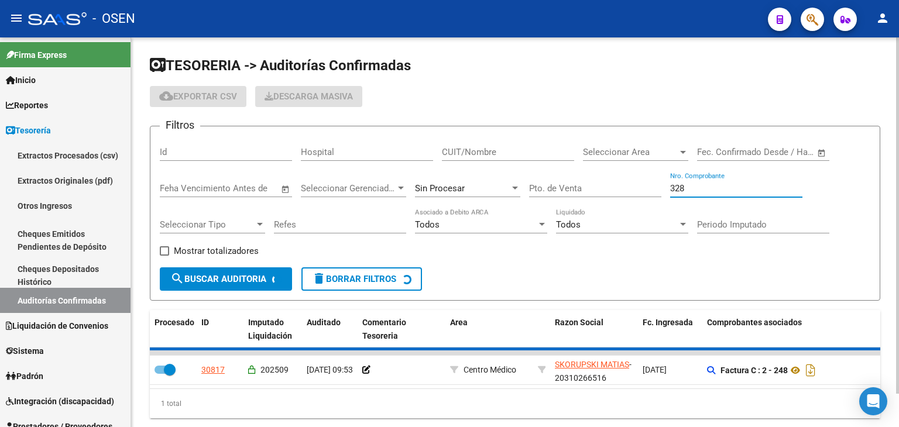
checkbox input "false"
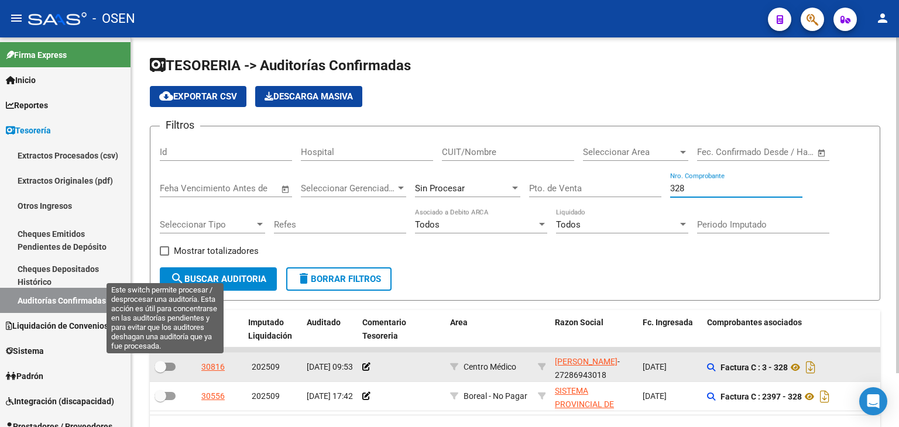
type input "328"
click at [171, 369] on span at bounding box center [165, 367] width 21 height 8
click at [160, 371] on input "checkbox" at bounding box center [160, 371] width 1 height 1
checkbox input "true"
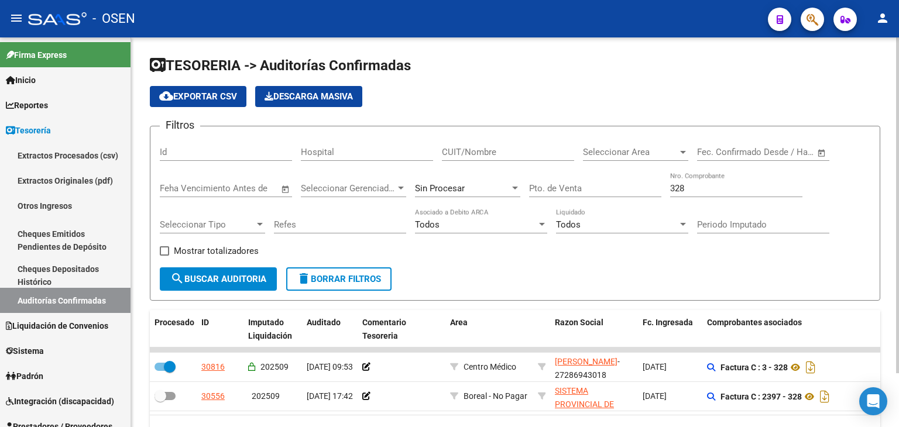
click at [682, 189] on input "328" at bounding box center [736, 188] width 132 height 11
type input "224"
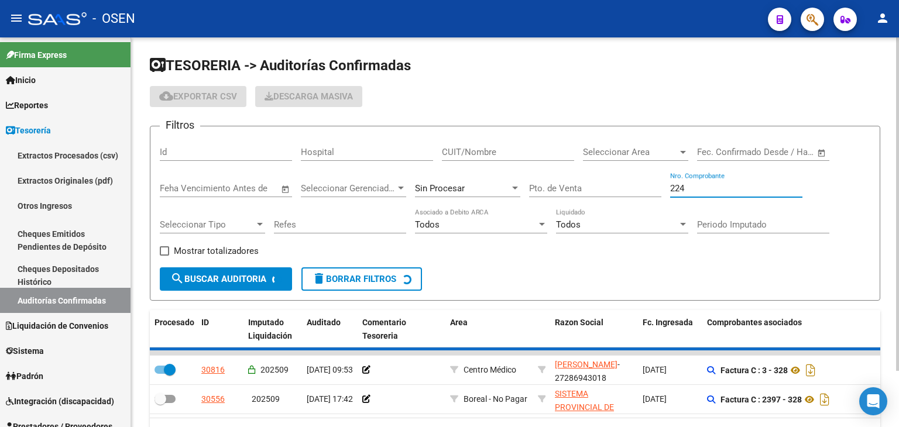
checkbox input "false"
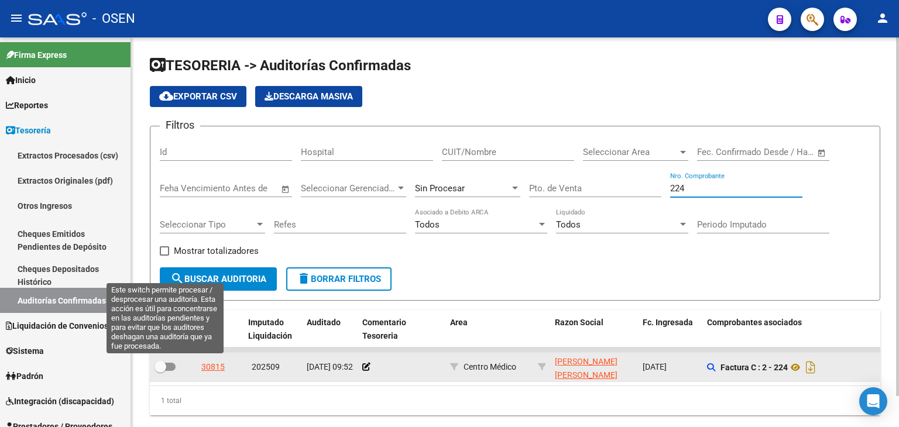
type input "224"
click at [173, 366] on span at bounding box center [165, 367] width 21 height 8
click at [160, 371] on input "checkbox" at bounding box center [160, 371] width 1 height 1
checkbox input "true"
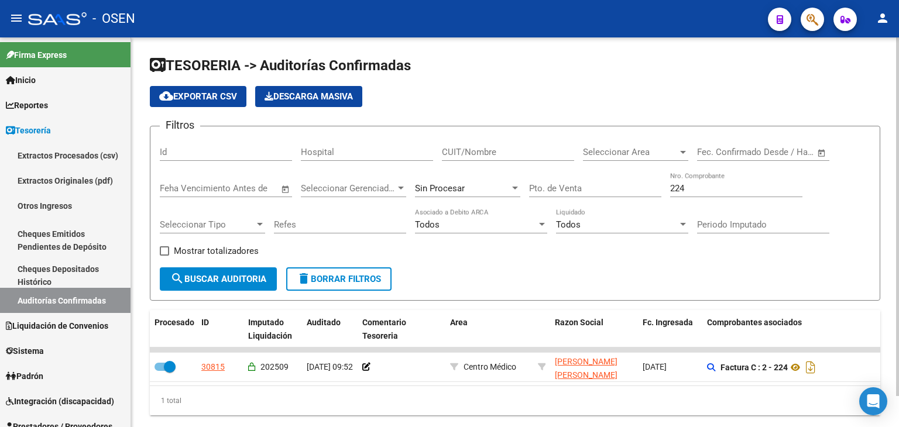
click at [724, 181] on div "224 Nro. Comprobante" at bounding box center [736, 184] width 132 height 25
click at [717, 195] on div "224 Nro. Comprobante" at bounding box center [736, 184] width 132 height 25
click at [714, 189] on input "224" at bounding box center [736, 188] width 132 height 11
type input "240"
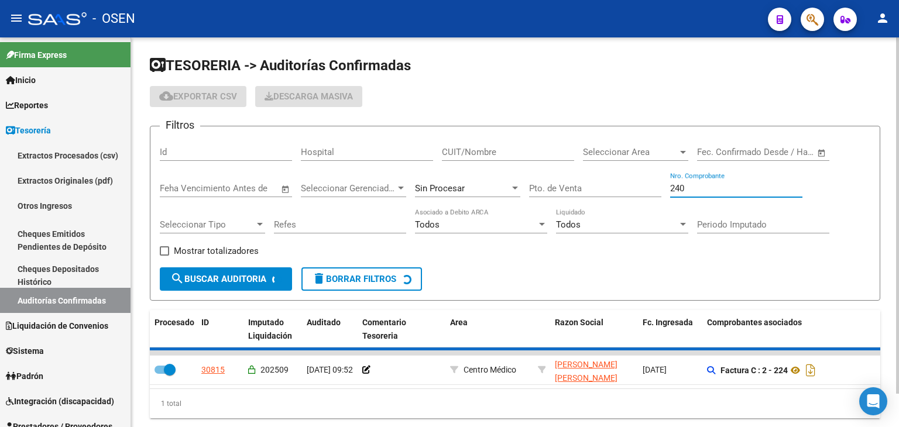
checkbox input "false"
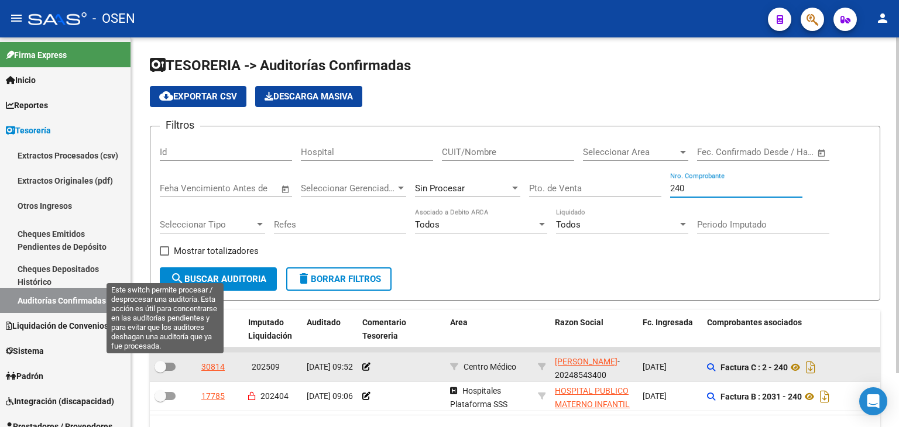
type input "240"
click at [166, 366] on span at bounding box center [161, 367] width 12 height 12
click at [160, 371] on input "checkbox" at bounding box center [160, 371] width 1 height 1
checkbox input "true"
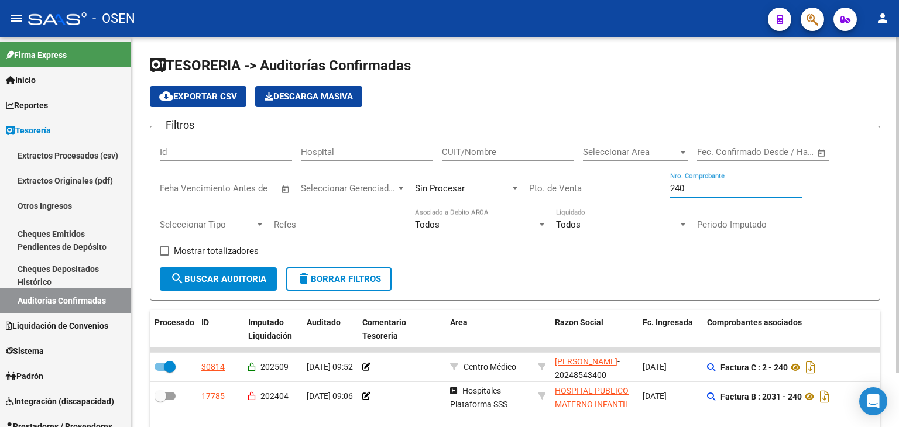
drag, startPoint x: 698, startPoint y: 183, endPoint x: 591, endPoint y: 185, distance: 106.6
click at [598, 186] on div "Filtros Id Hospital CUIT/Nombre Seleccionar Area Seleccionar Area Fecha inicio …" at bounding box center [515, 202] width 711 height 132
type input "62"
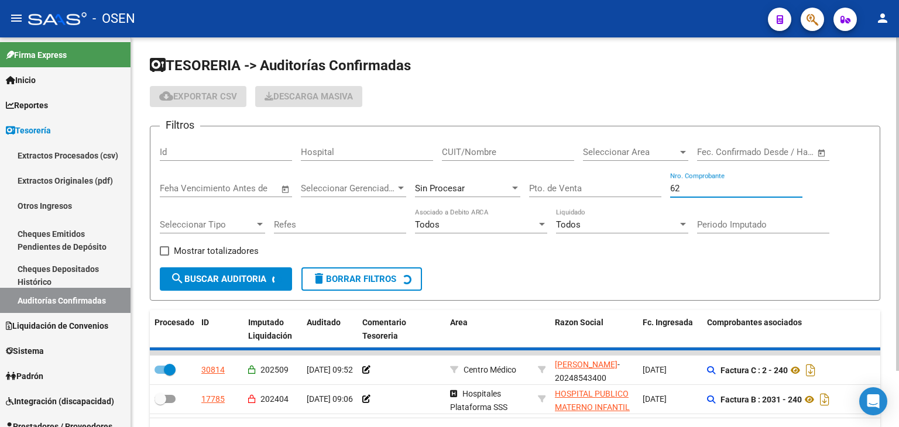
checkbox input "false"
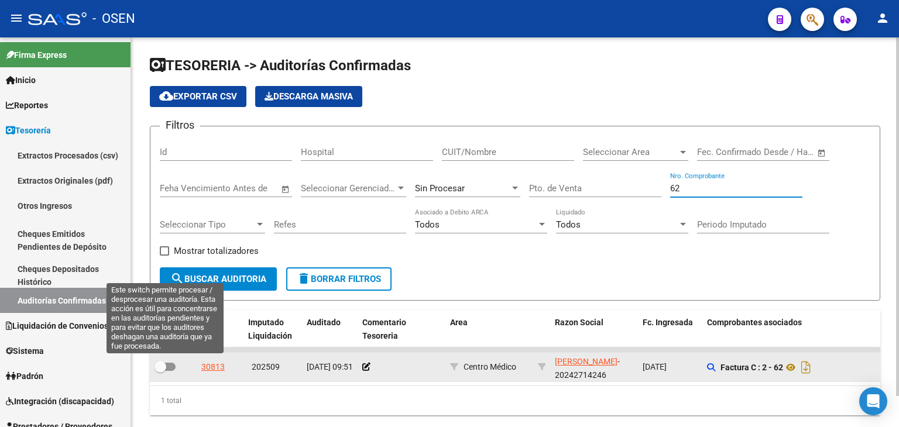
type input "62"
click at [165, 361] on span at bounding box center [161, 367] width 12 height 12
click at [160, 371] on input "checkbox" at bounding box center [160, 371] width 1 height 1
checkbox input "true"
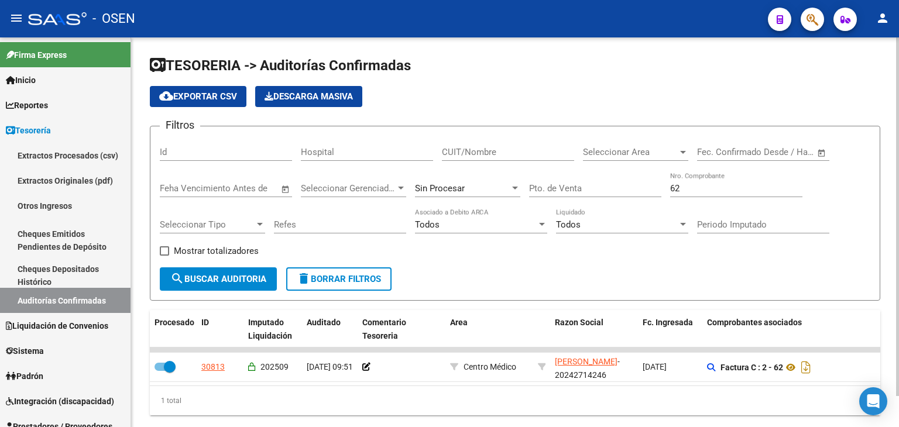
click at [680, 189] on input "62" at bounding box center [736, 188] width 132 height 11
type input "396"
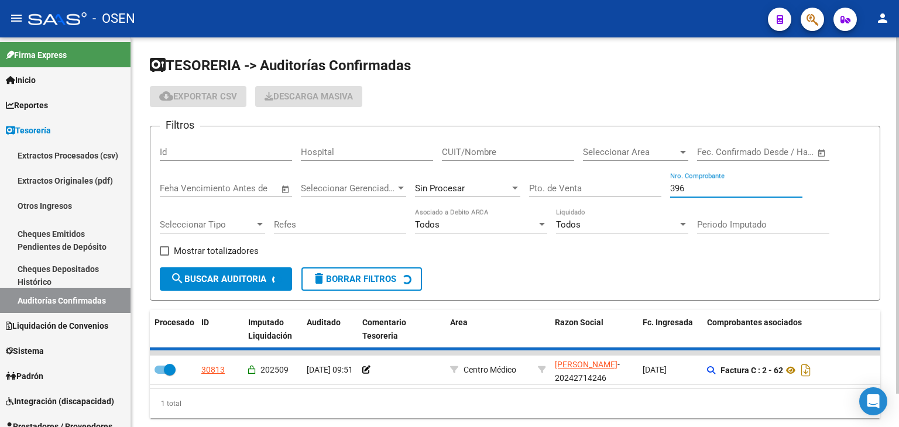
checkbox input "false"
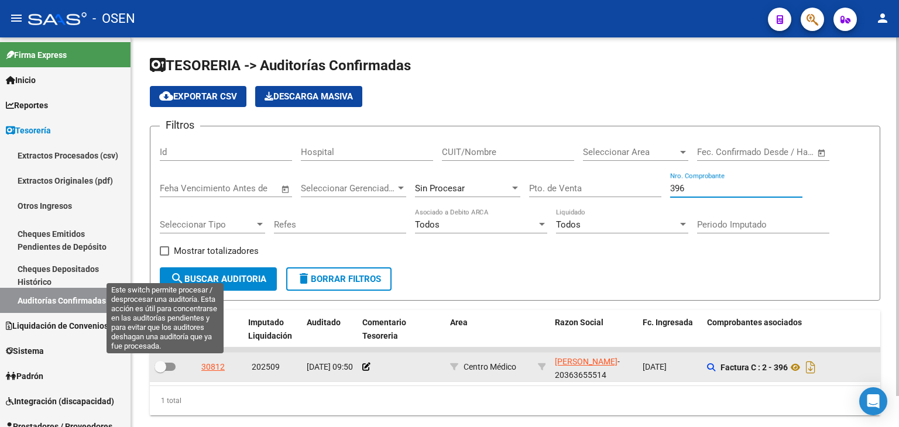
type input "396"
click at [167, 364] on span at bounding box center [165, 367] width 21 height 8
click at [160, 371] on input "checkbox" at bounding box center [160, 371] width 1 height 1
checkbox input "true"
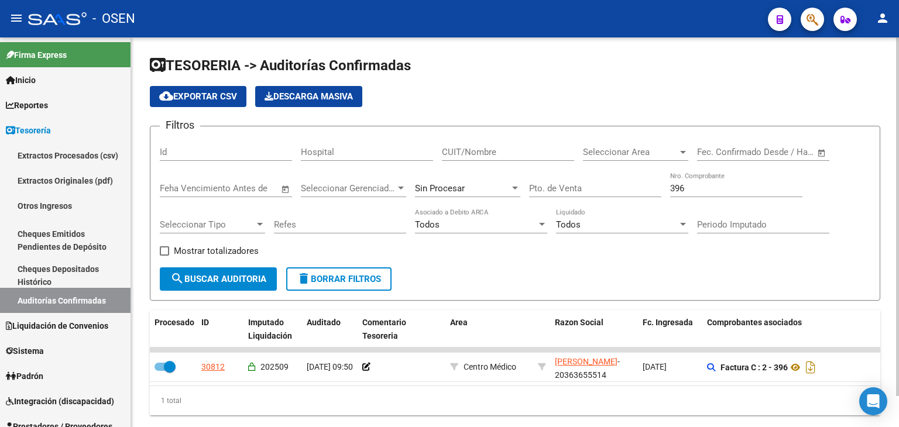
click at [695, 189] on input "396" at bounding box center [736, 188] width 132 height 11
type input "331"
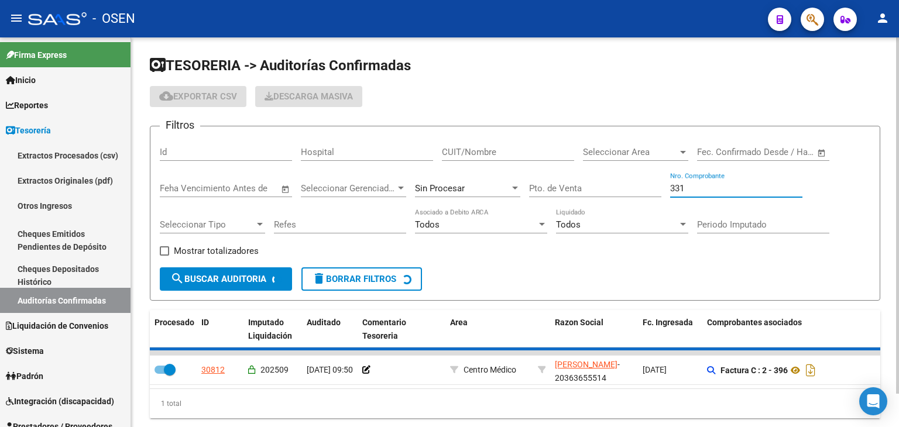
checkbox input "false"
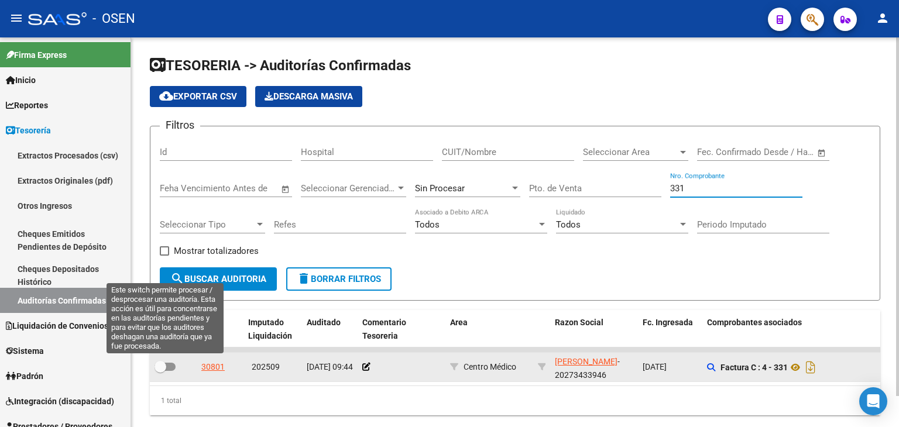
type input "331"
click at [170, 366] on span at bounding box center [165, 367] width 21 height 8
click at [160, 371] on input "checkbox" at bounding box center [160, 371] width 1 height 1
checkbox input "true"
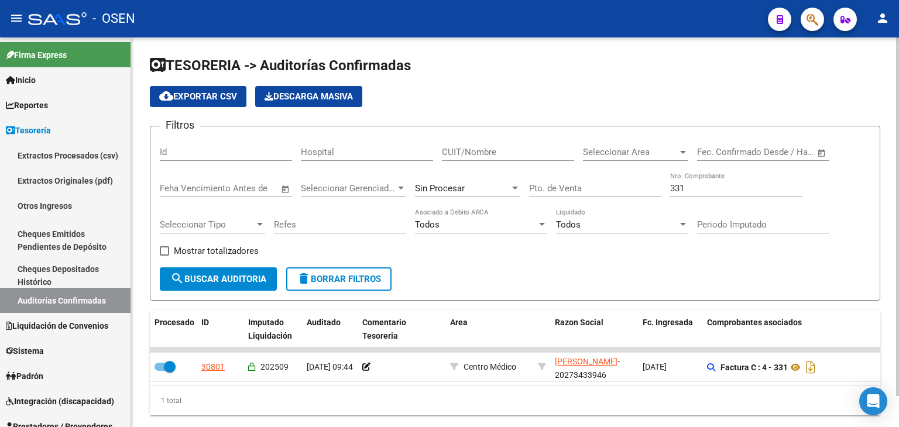
click at [693, 194] on div "331 Nro. Comprobante" at bounding box center [736, 184] width 132 height 25
click at [686, 186] on input "331" at bounding box center [736, 188] width 132 height 11
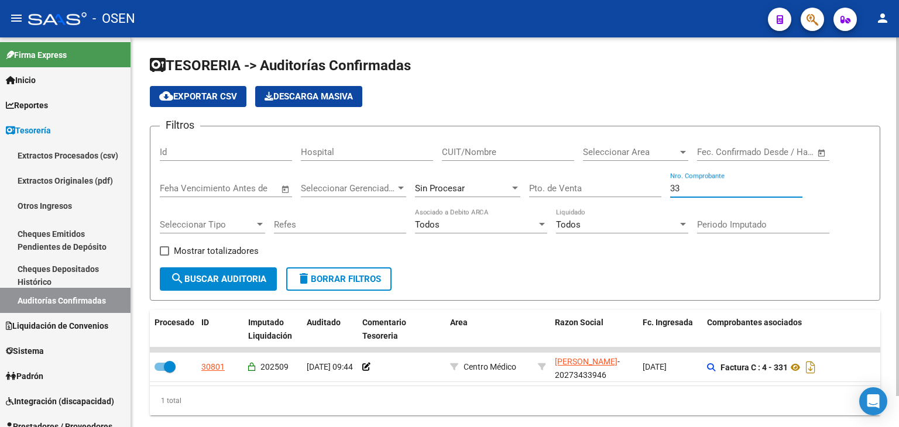
type input "3"
type input "101"
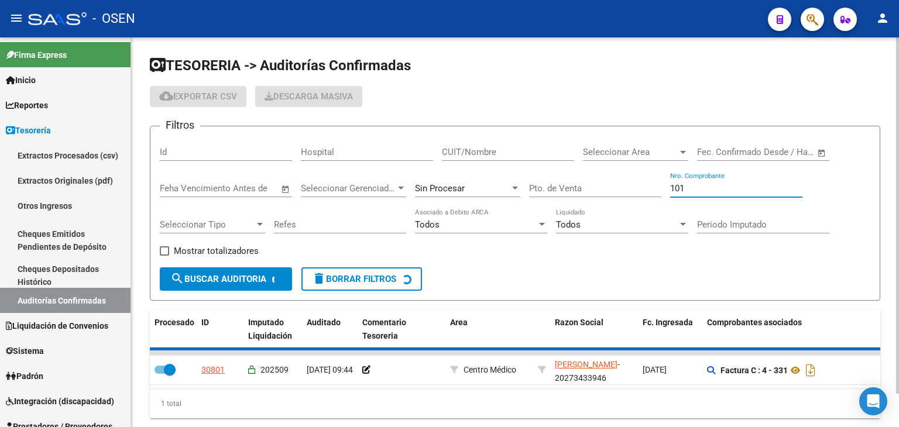
checkbox input "false"
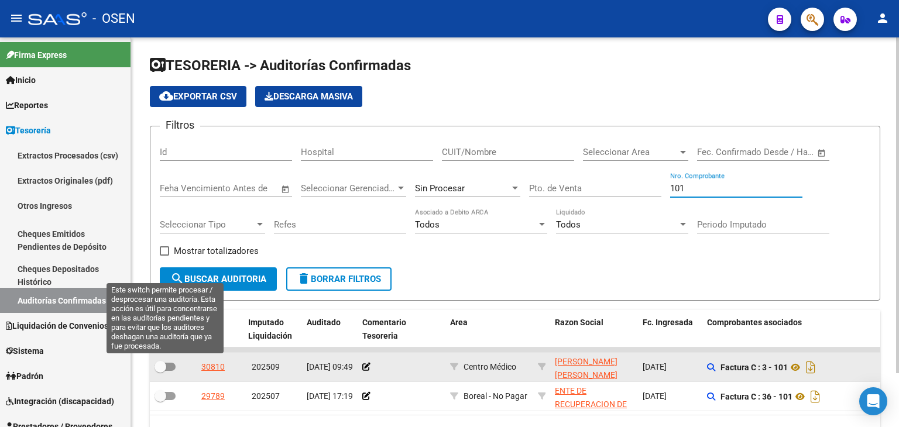
type input "101"
click at [170, 368] on span at bounding box center [165, 367] width 21 height 8
click at [160, 371] on input "checkbox" at bounding box center [160, 371] width 1 height 1
checkbox input "true"
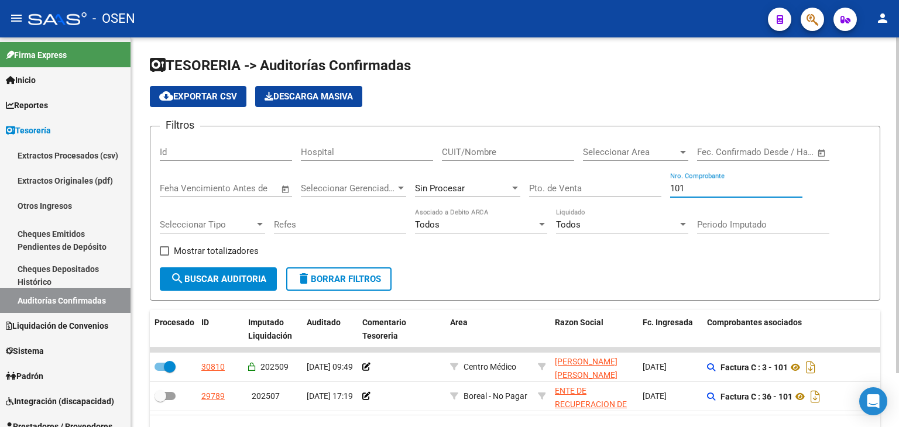
click at [693, 187] on input "101" at bounding box center [736, 188] width 132 height 11
type input "112"
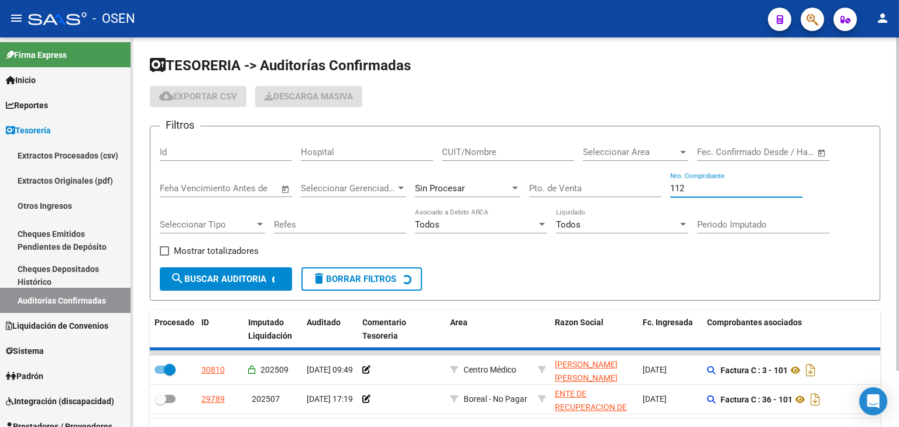
checkbox input "false"
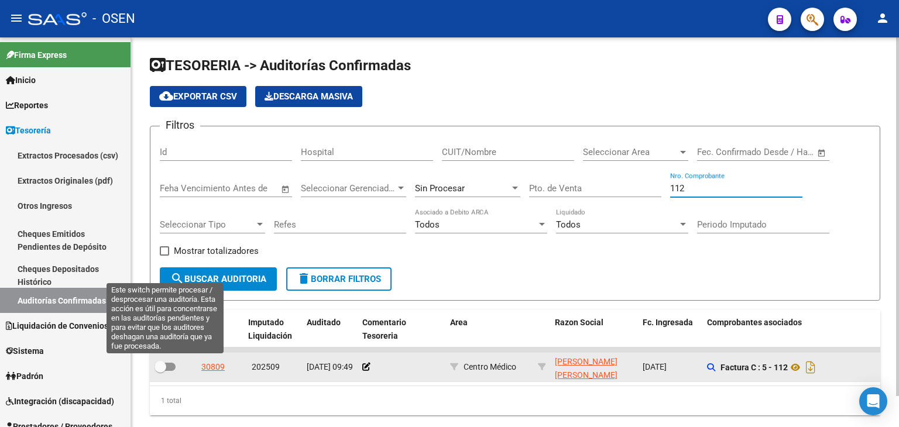
type input "112"
click at [163, 360] on label at bounding box center [165, 367] width 21 height 14
click at [160, 371] on input "checkbox" at bounding box center [160, 371] width 1 height 1
checkbox input "true"
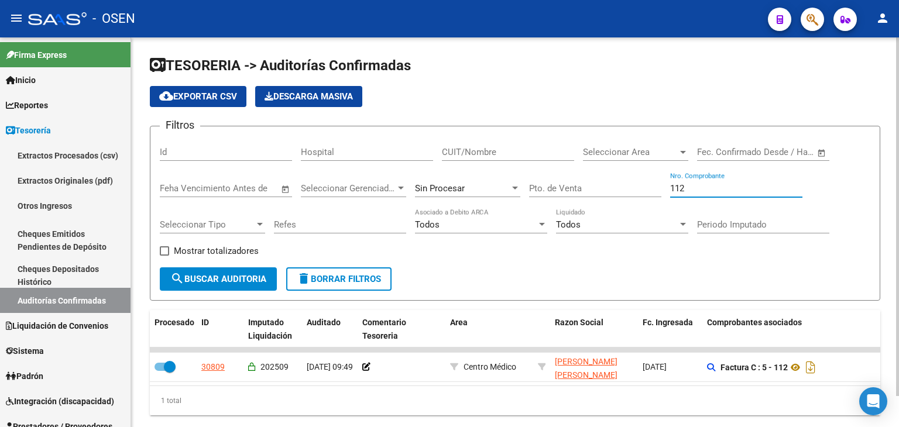
click at [677, 185] on input "112" at bounding box center [736, 188] width 132 height 11
type input "363"
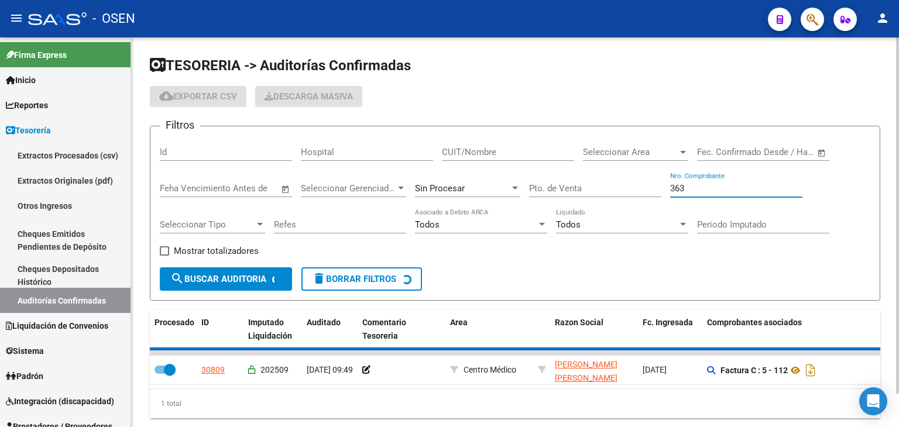
checkbox input "false"
type input "363"
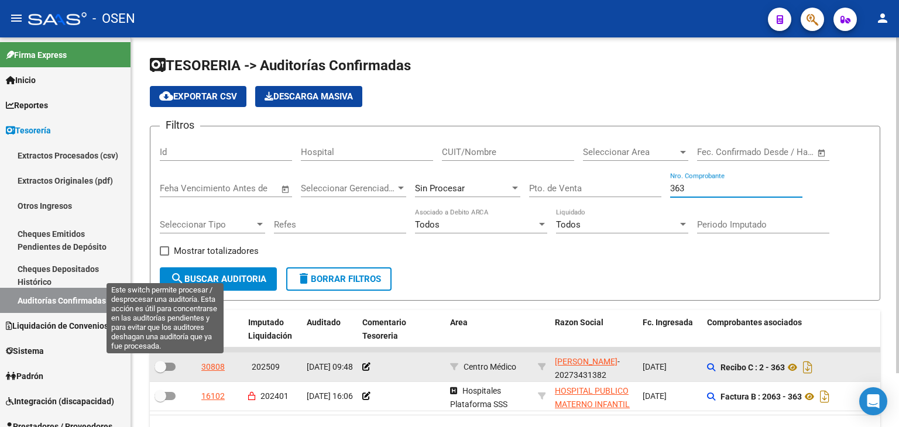
click at [165, 369] on span at bounding box center [161, 367] width 12 height 12
click at [160, 371] on input "checkbox" at bounding box center [160, 371] width 1 height 1
checkbox input "true"
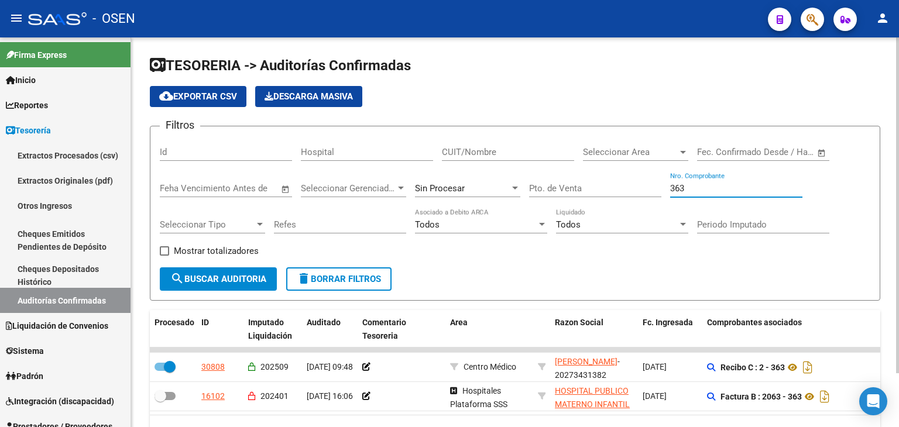
click at [698, 186] on input "363" at bounding box center [736, 188] width 132 height 11
type input "181"
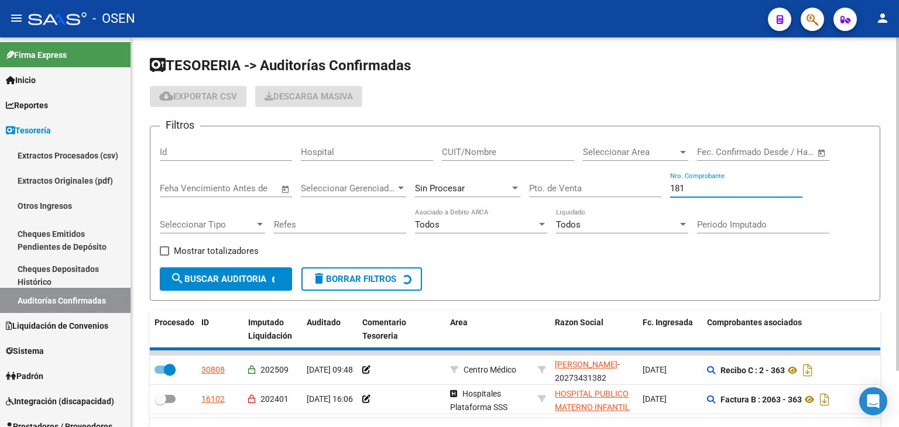
checkbox input "false"
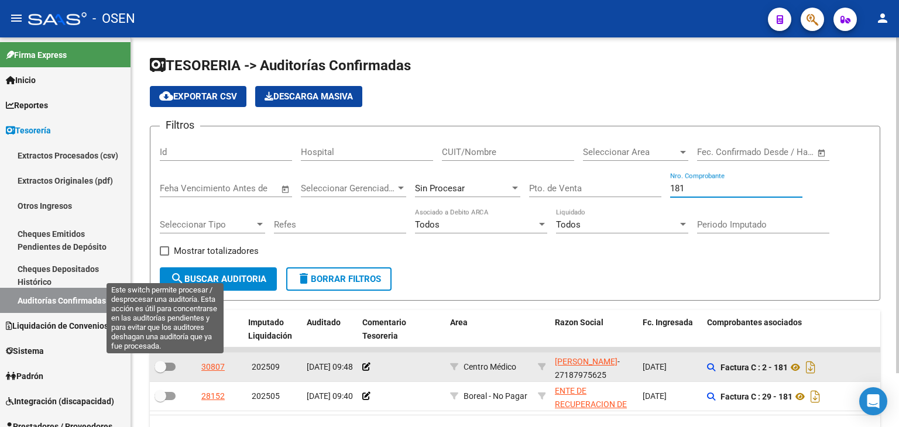
type input "181"
click at [163, 371] on span at bounding box center [161, 367] width 12 height 12
click at [160, 371] on input "checkbox" at bounding box center [160, 371] width 1 height 1
checkbox input "true"
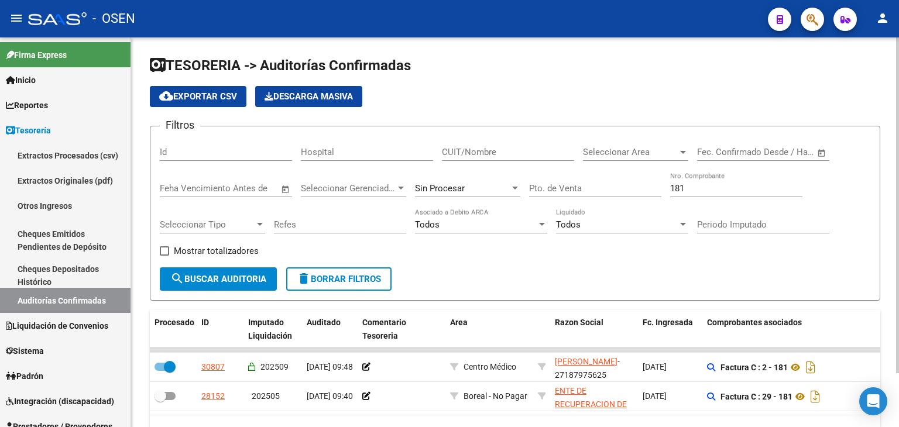
click at [696, 187] on input "181" at bounding box center [736, 188] width 132 height 11
type input "183"
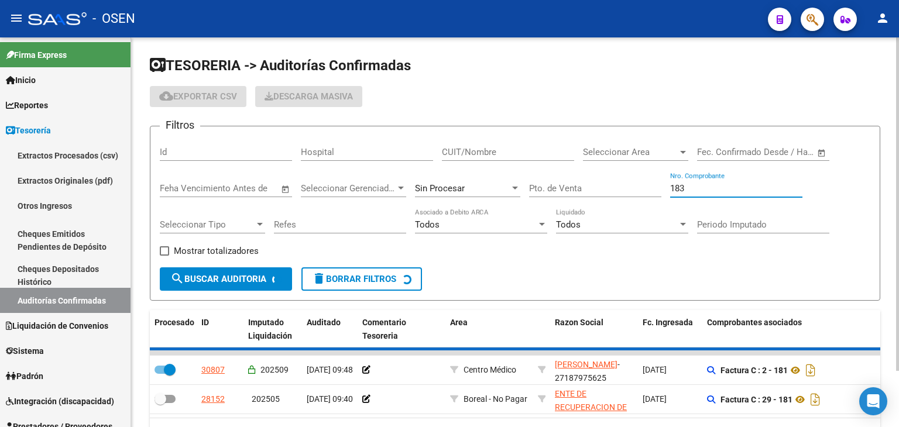
checkbox input "false"
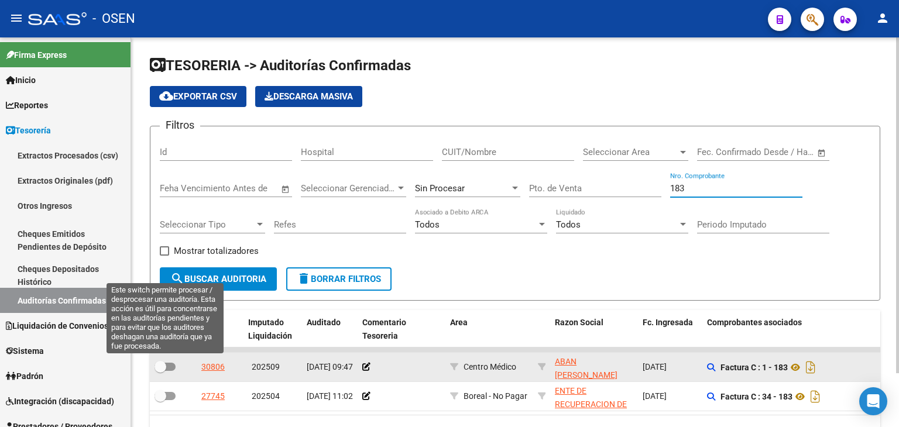
type input "183"
click at [162, 368] on span at bounding box center [161, 367] width 12 height 12
click at [160, 371] on input "checkbox" at bounding box center [160, 371] width 1 height 1
checkbox input "true"
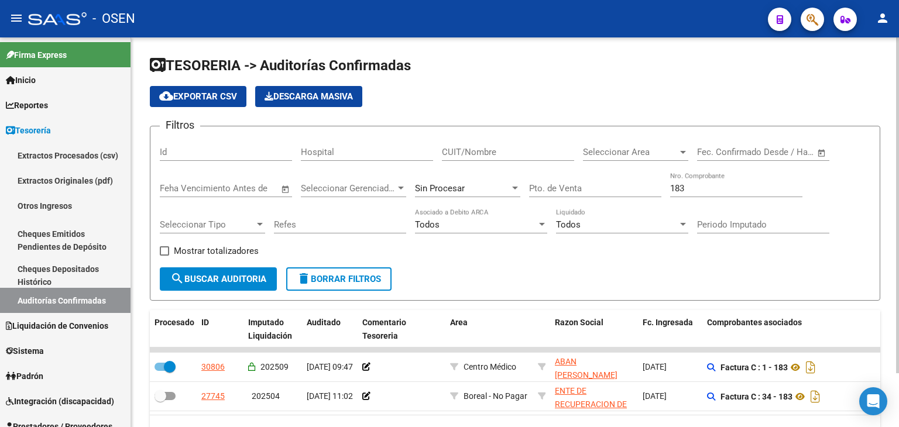
click at [697, 189] on input "183" at bounding box center [736, 188] width 132 height 11
type input "139"
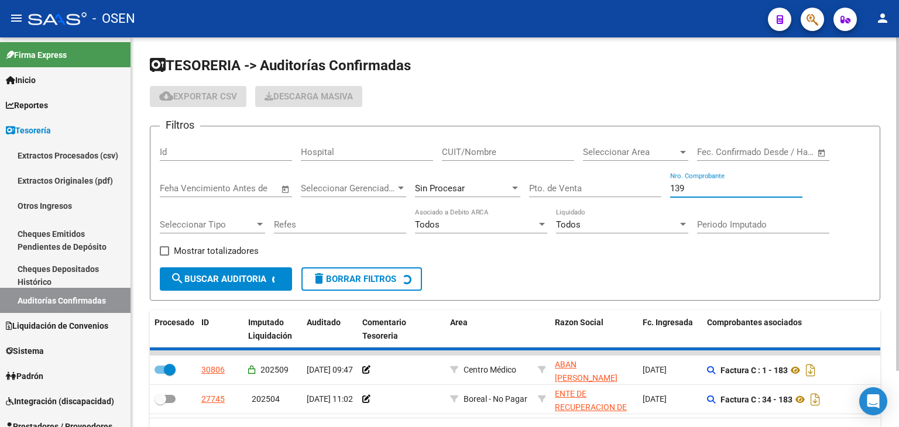
checkbox input "false"
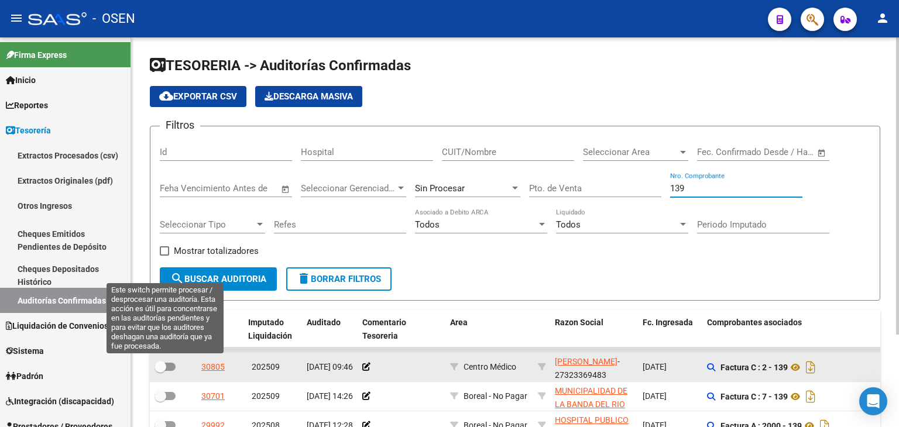
type input "139"
click at [170, 366] on span at bounding box center [165, 367] width 21 height 8
click at [160, 371] on input "checkbox" at bounding box center [160, 371] width 1 height 1
checkbox input "true"
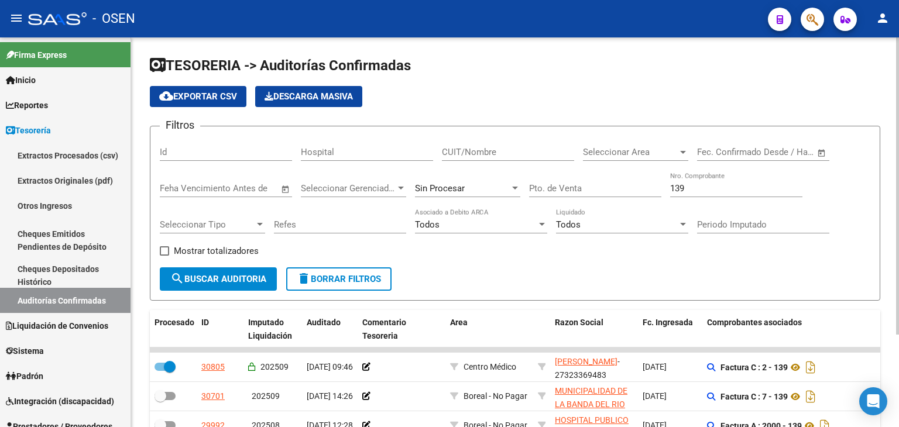
click at [695, 189] on input "139" at bounding box center [736, 188] width 132 height 11
type input "122"
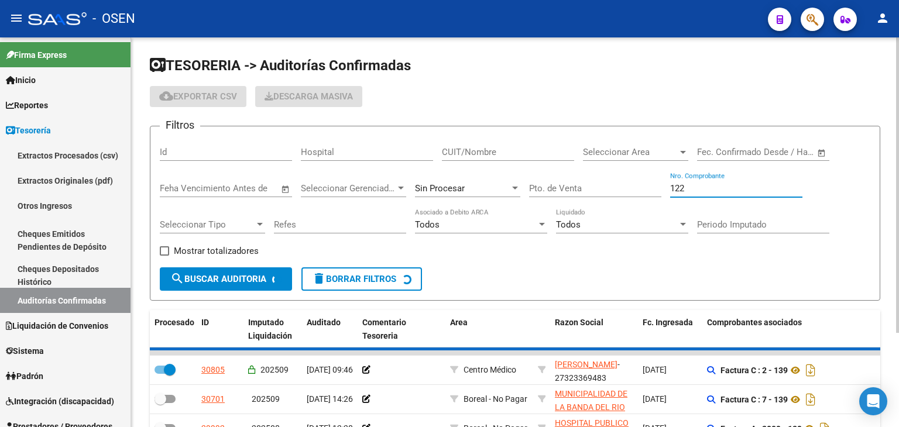
checkbox input "false"
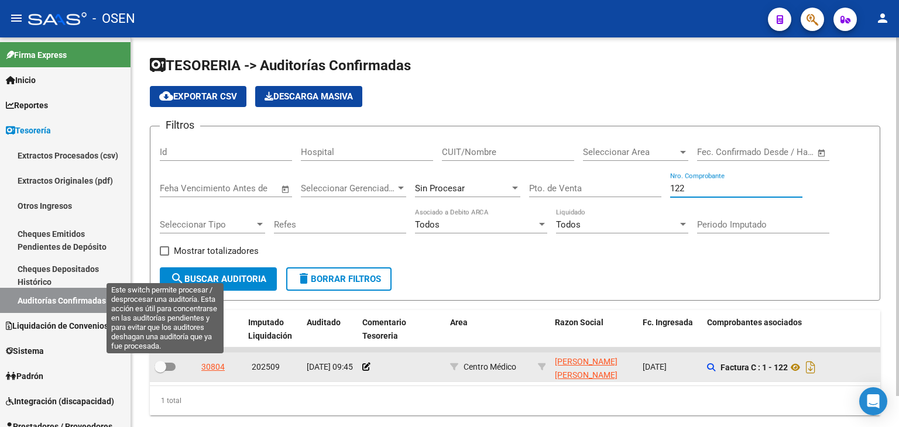
type input "122"
click at [162, 366] on span at bounding box center [161, 367] width 12 height 12
click at [160, 371] on input "checkbox" at bounding box center [160, 371] width 1 height 1
checkbox input "true"
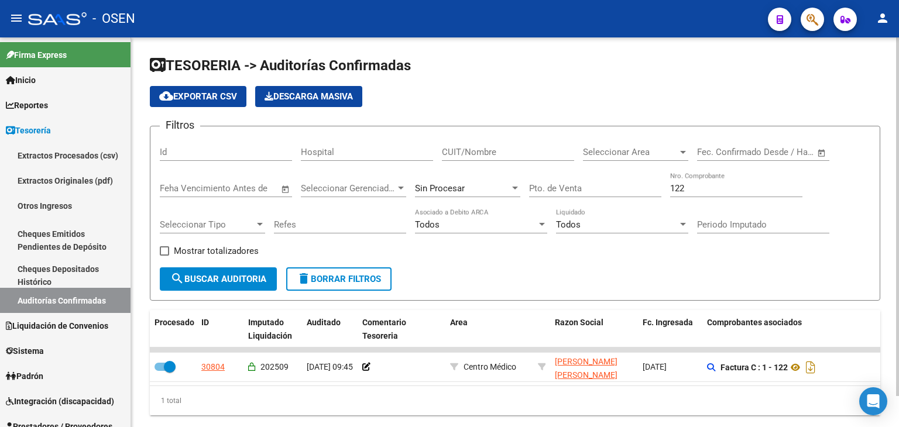
click at [690, 193] on div "122 Nro. Comprobante" at bounding box center [736, 184] width 132 height 25
click at [686, 187] on input "122" at bounding box center [736, 188] width 132 height 11
type input "130"
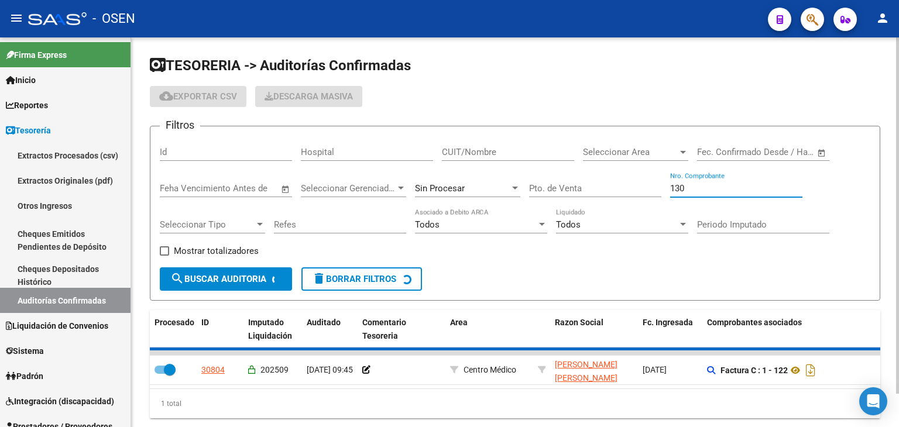
checkbox input "false"
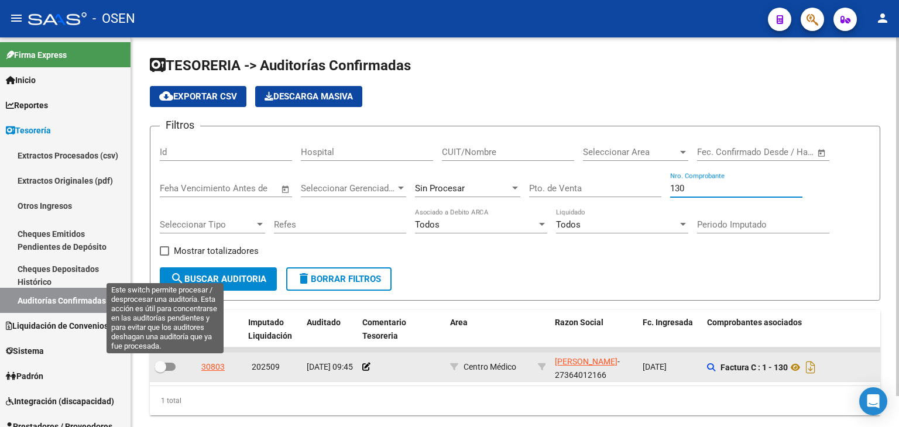
type input "130"
click at [166, 371] on label at bounding box center [165, 367] width 21 height 14
click at [160, 371] on input "checkbox" at bounding box center [160, 371] width 1 height 1
checkbox input "true"
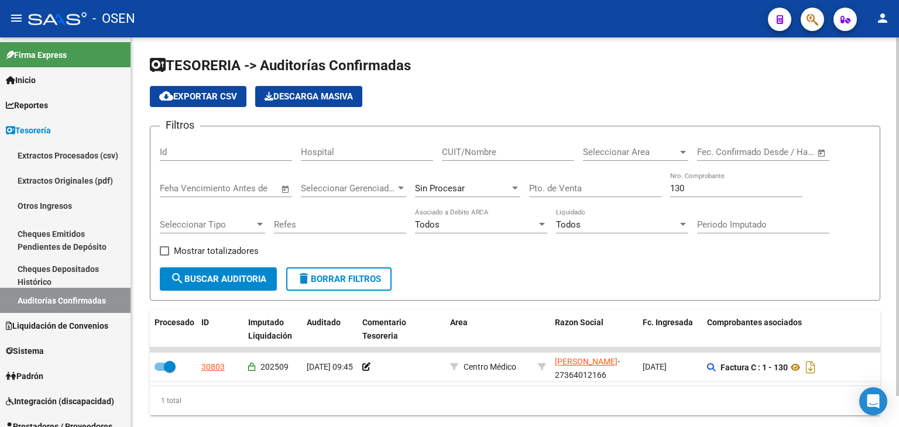
click at [706, 189] on input "130" at bounding box center [736, 188] width 132 height 11
type input "50"
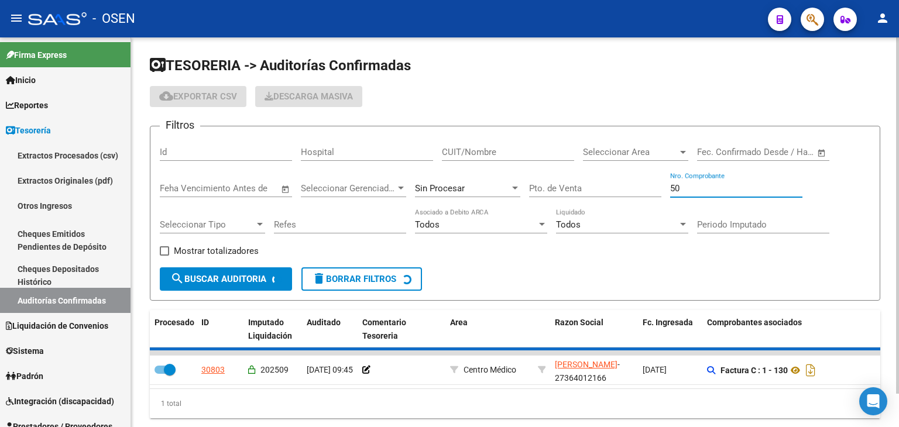
checkbox input "false"
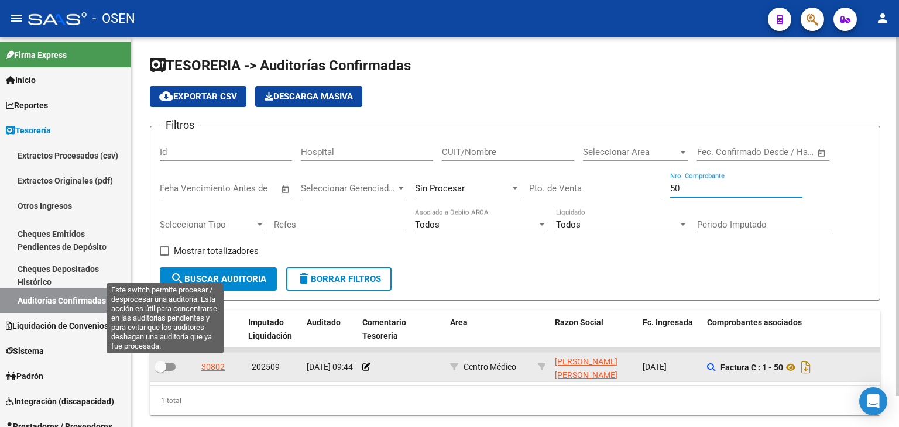
type input "50"
click at [160, 367] on span at bounding box center [161, 367] width 12 height 12
click at [160, 371] on input "checkbox" at bounding box center [160, 371] width 1 height 1
checkbox input "true"
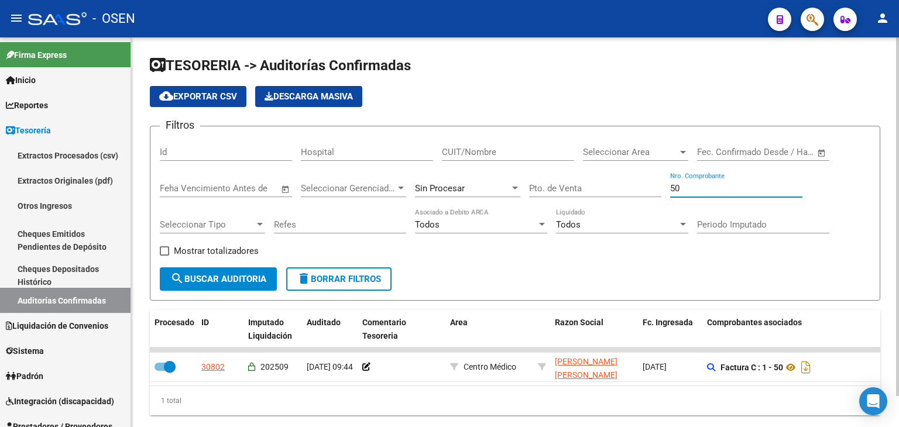
click at [714, 193] on input "50" at bounding box center [736, 188] width 132 height 11
type input "188"
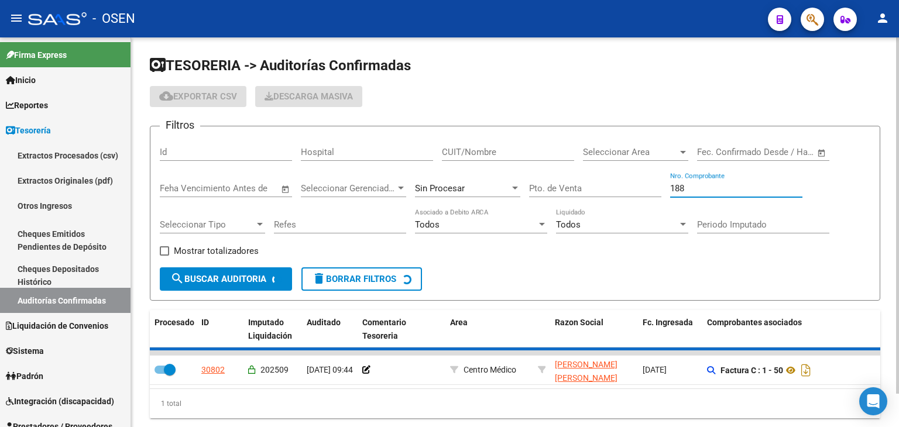
checkbox input "false"
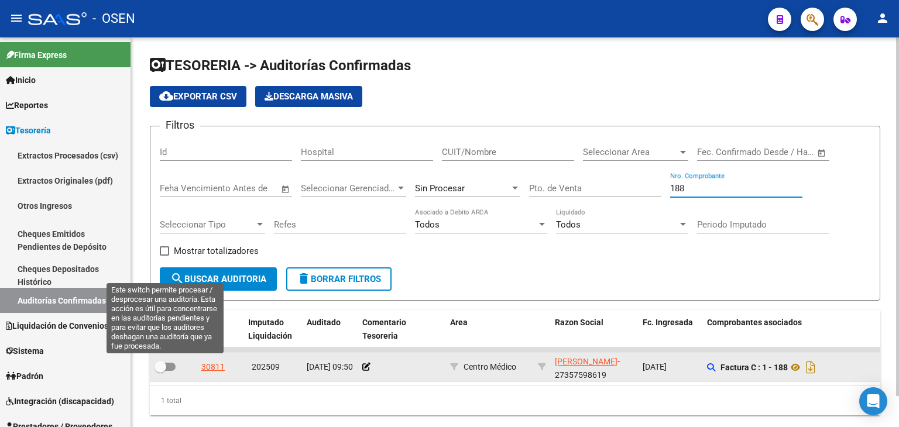
type input "188"
click at [159, 366] on span at bounding box center [161, 367] width 12 height 12
click at [160, 371] on input "checkbox" at bounding box center [160, 371] width 1 height 1
checkbox input "true"
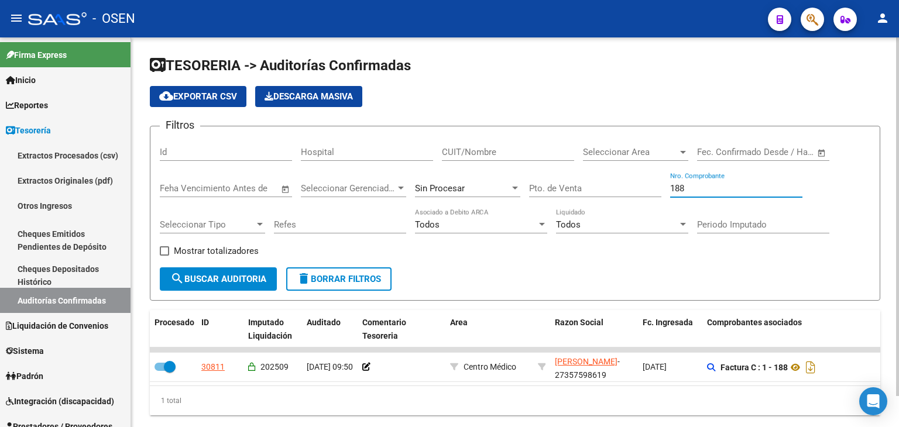
click at [716, 190] on input "188" at bounding box center [736, 188] width 132 height 11
click at [715, 190] on input "188" at bounding box center [736, 188] width 132 height 11
type input "96"
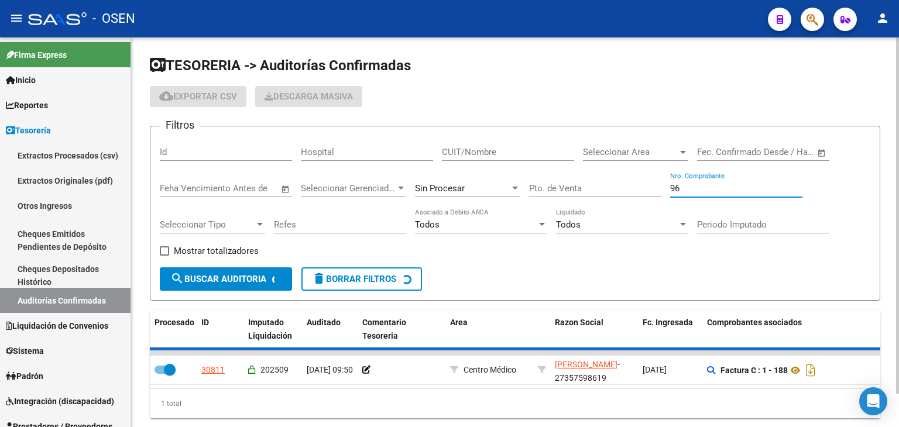
checkbox input "false"
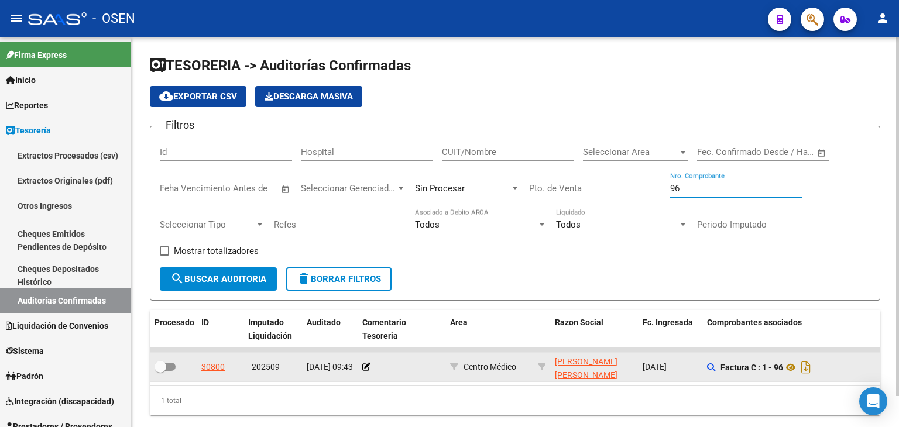
type input "96"
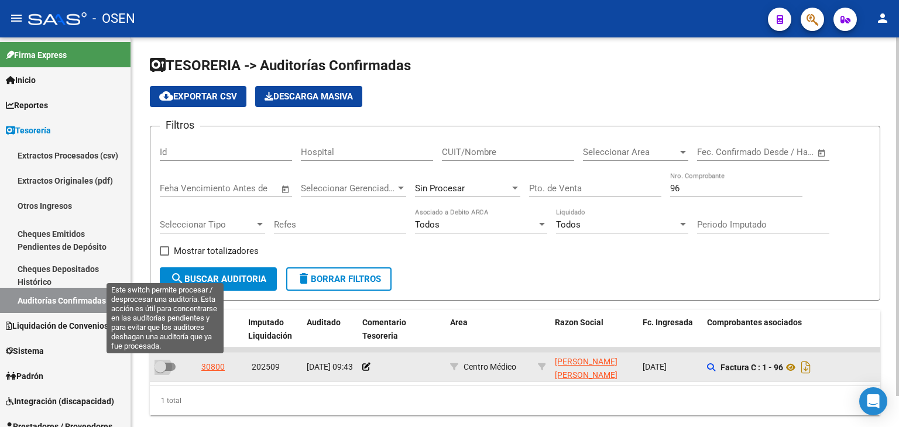
click at [169, 368] on span at bounding box center [165, 367] width 21 height 8
click at [160, 371] on input "checkbox" at bounding box center [160, 371] width 1 height 1
checkbox input "true"
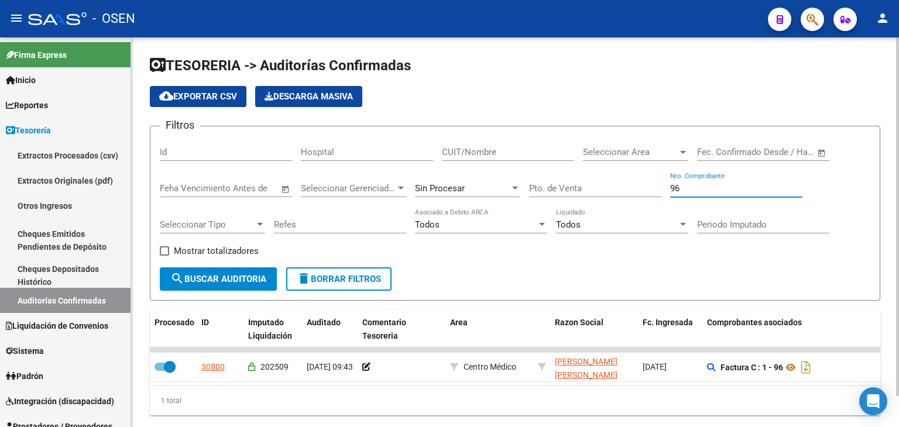
click at [718, 193] on input "96" at bounding box center [736, 188] width 132 height 11
type input "132"
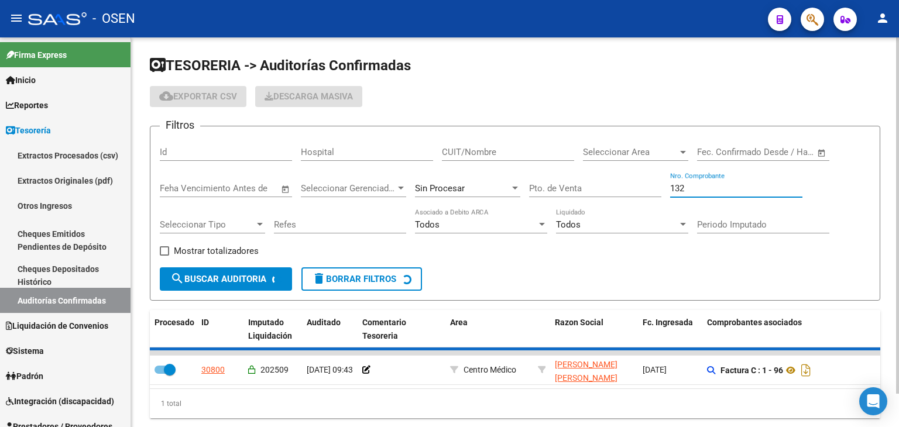
checkbox input "false"
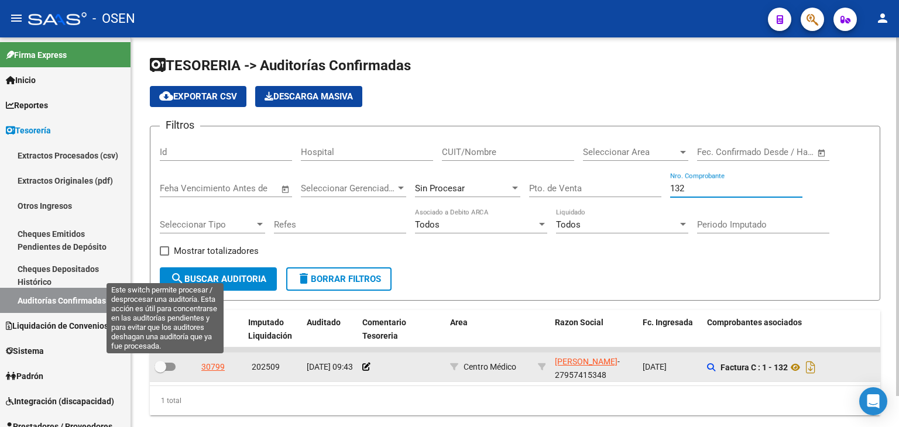
type input "132"
click at [167, 368] on span at bounding box center [165, 367] width 21 height 8
click at [160, 371] on input "checkbox" at bounding box center [160, 371] width 1 height 1
checkbox input "true"
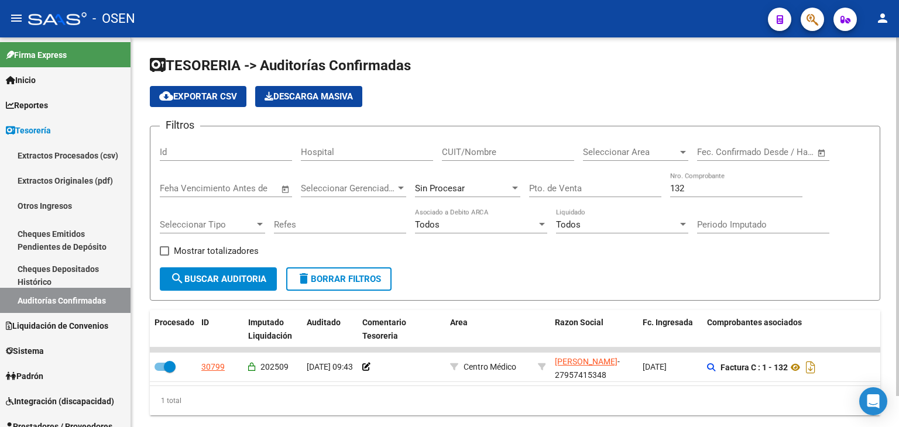
click at [700, 193] on div "132 Nro. Comprobante" at bounding box center [736, 184] width 132 height 25
click at [697, 184] on input "132" at bounding box center [736, 188] width 132 height 11
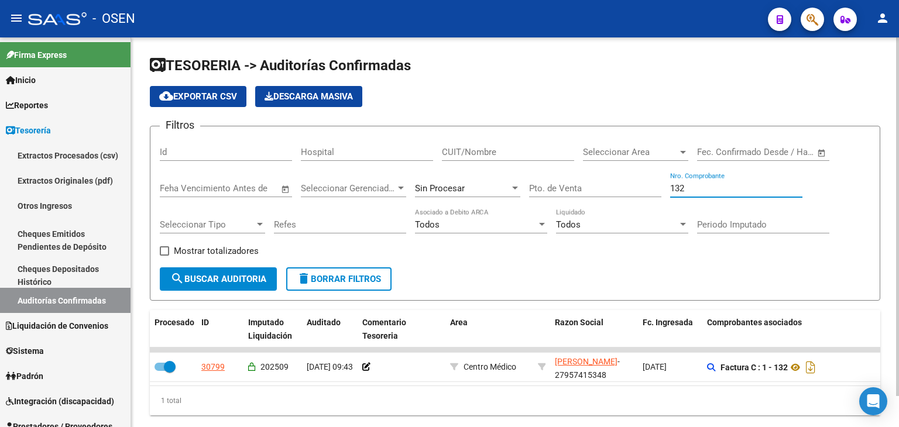
click at [697, 184] on input "132" at bounding box center [736, 188] width 132 height 11
type input "77148112"
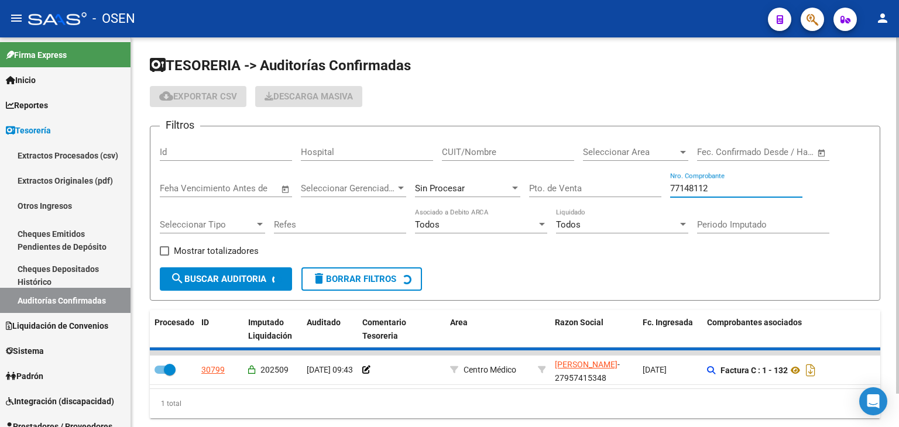
checkbox input "false"
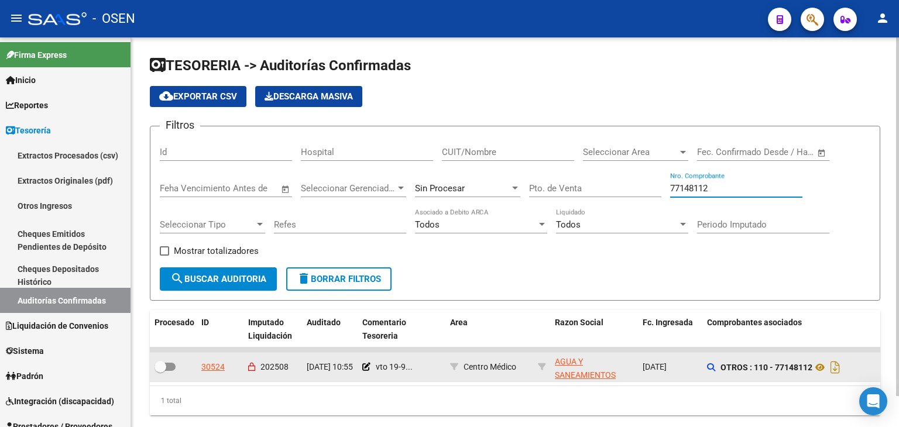
type input "77148112"
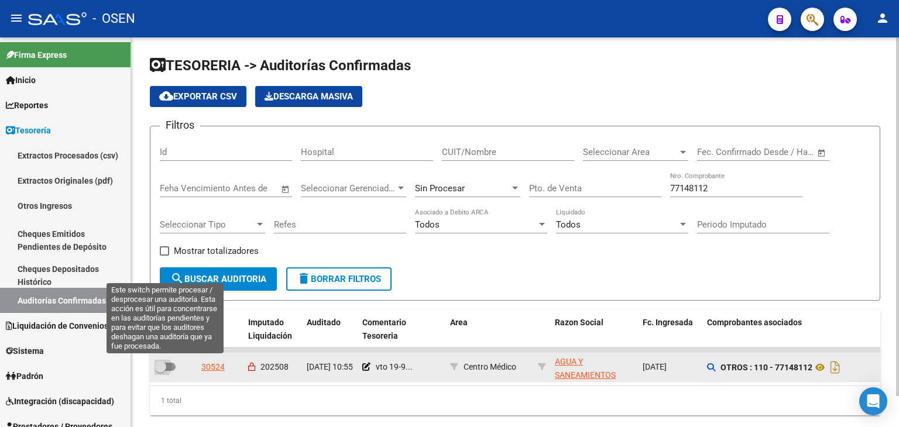
click at [171, 369] on span at bounding box center [165, 367] width 21 height 8
click at [160, 371] on input "checkbox" at bounding box center [160, 371] width 1 height 1
checkbox input "true"
